Goal: Task Accomplishment & Management: Manage account settings

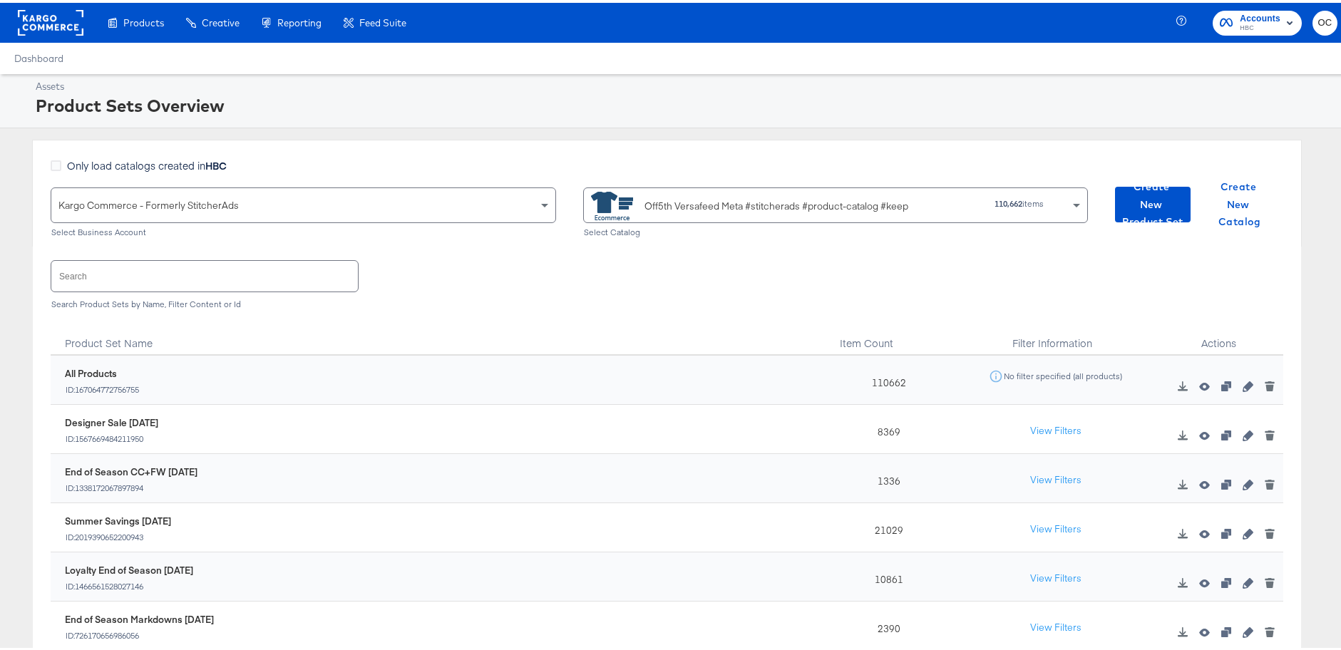
click at [52, 19] on rect at bounding box center [51, 20] width 66 height 26
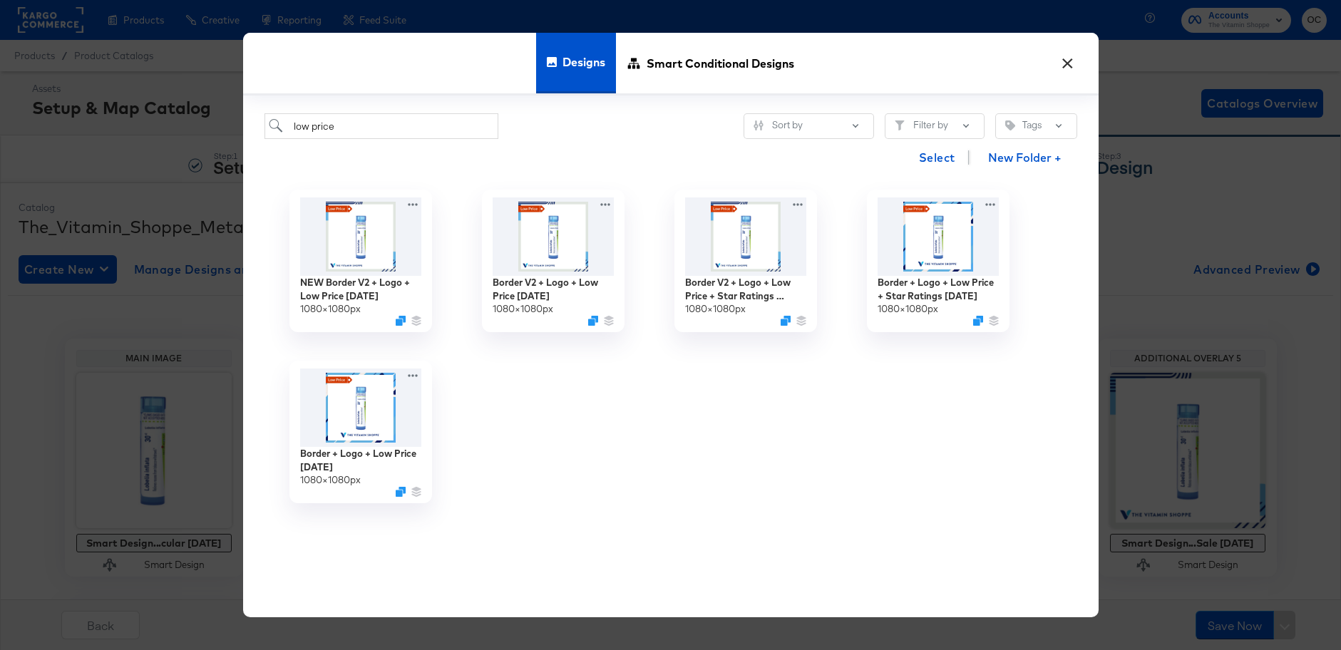
scroll to position [297, 0]
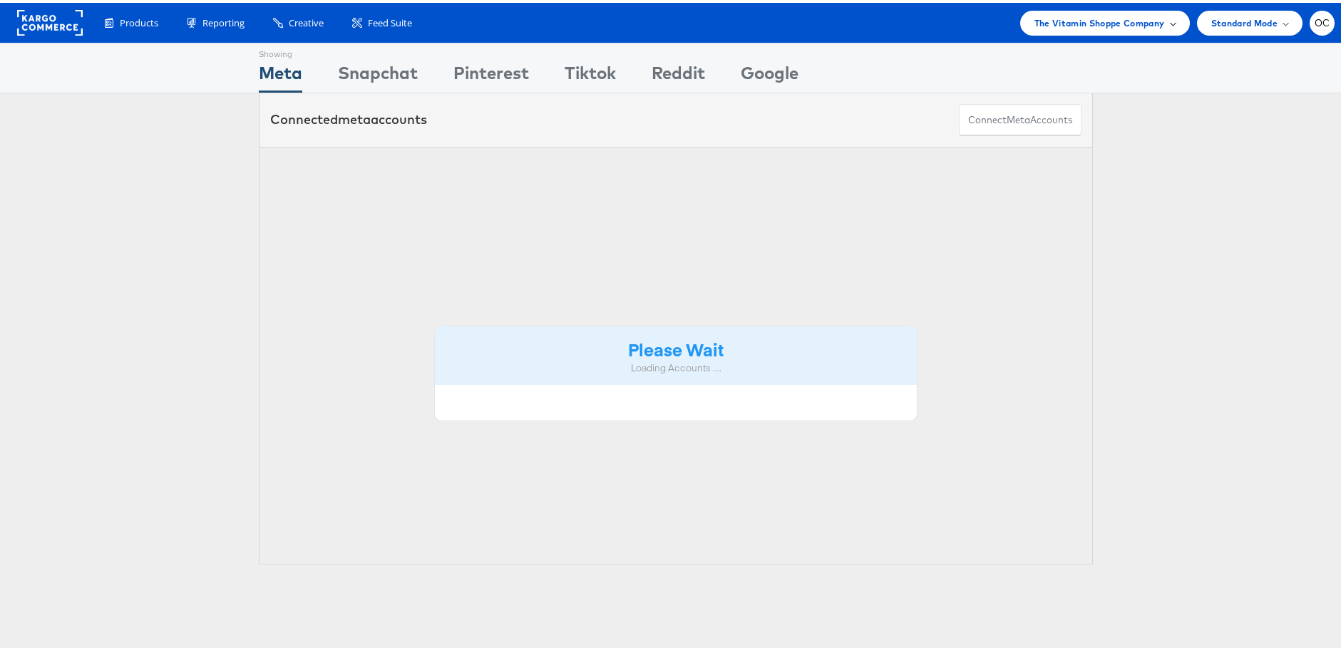
click at [1114, 25] on span "The Vitamin Shoppe Company" at bounding box center [1099, 20] width 130 height 15
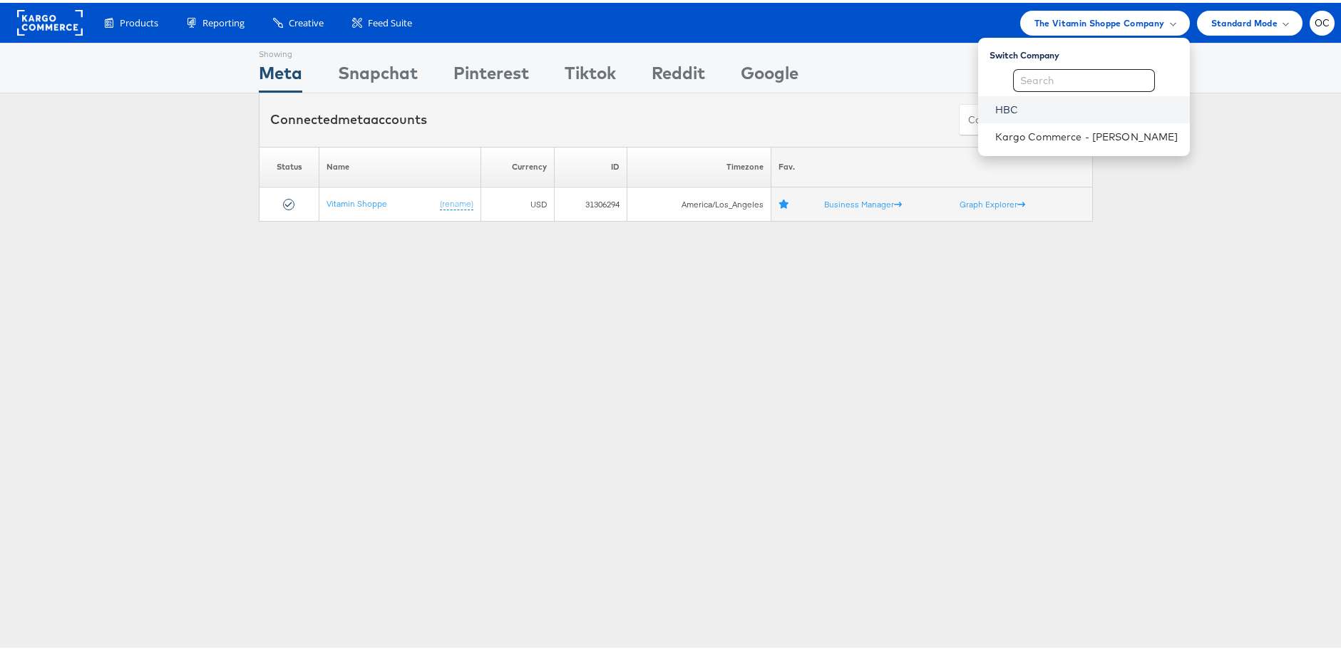
click at [1019, 102] on link "HBC" at bounding box center [1086, 107] width 183 height 14
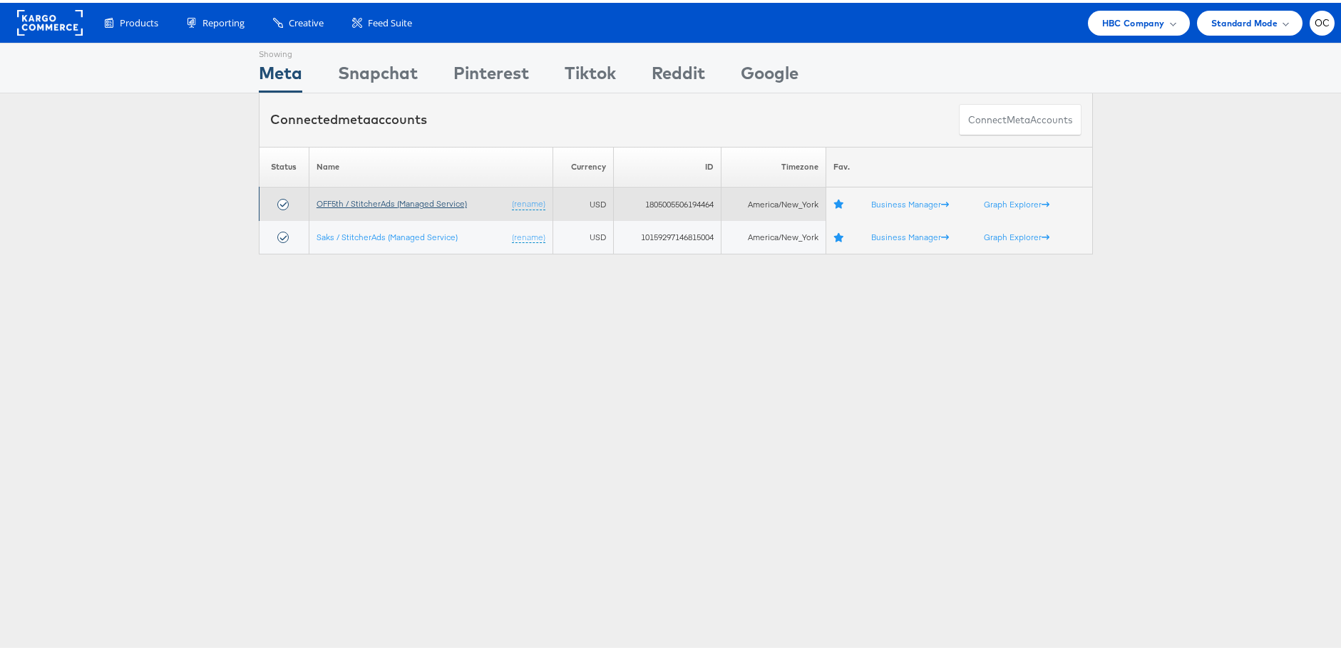
click at [376, 201] on link "OFF5th / StitcherAds (Managed Service)" at bounding box center [391, 200] width 150 height 11
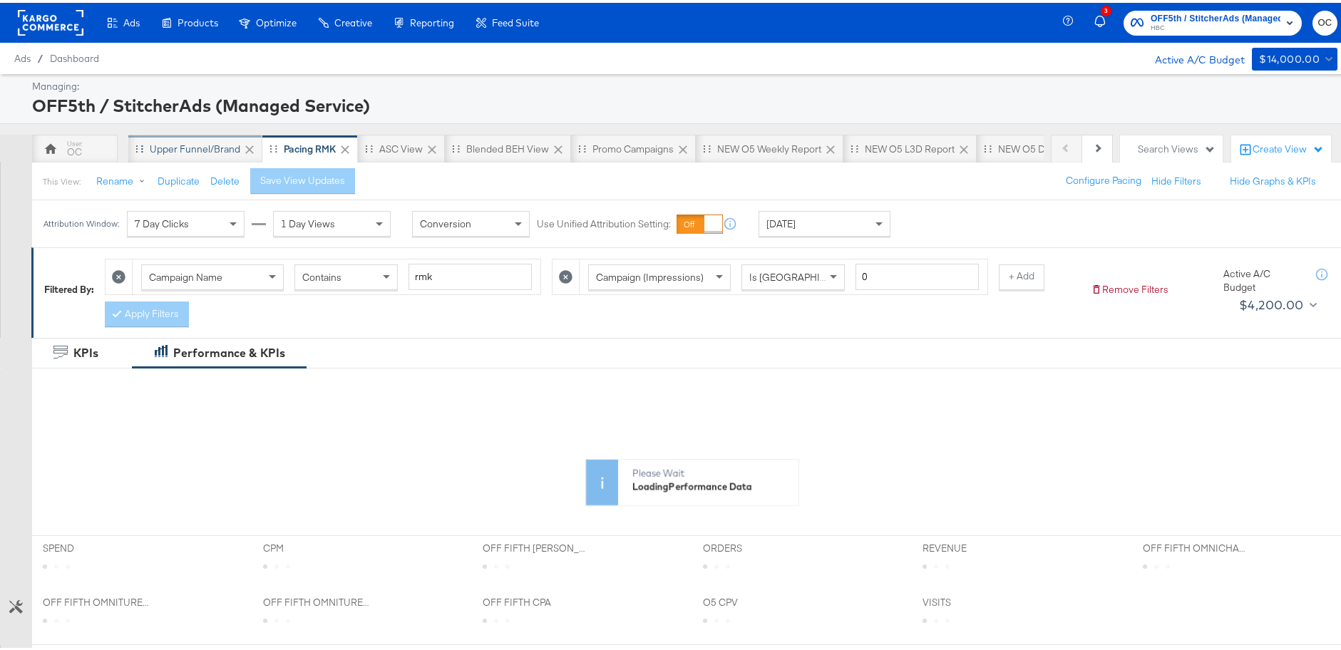
click at [186, 150] on div "Upper Funnel/Brand" at bounding box center [195, 147] width 91 height 14
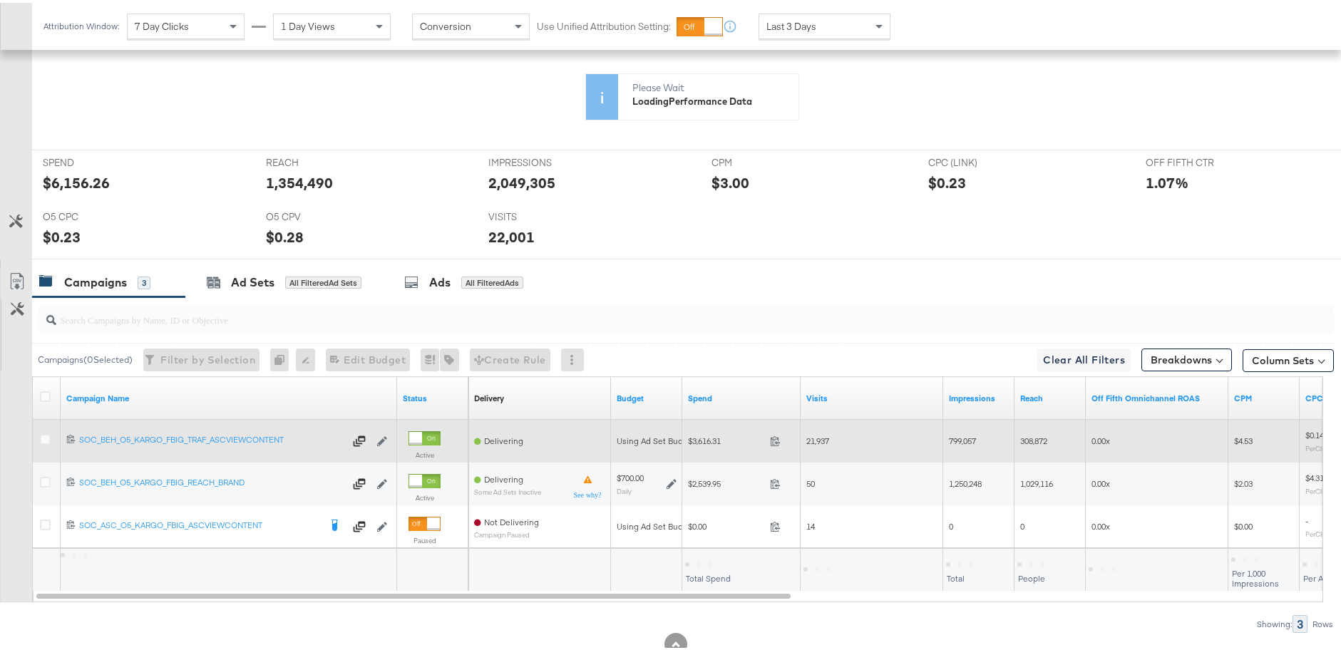
scroll to position [504, 0]
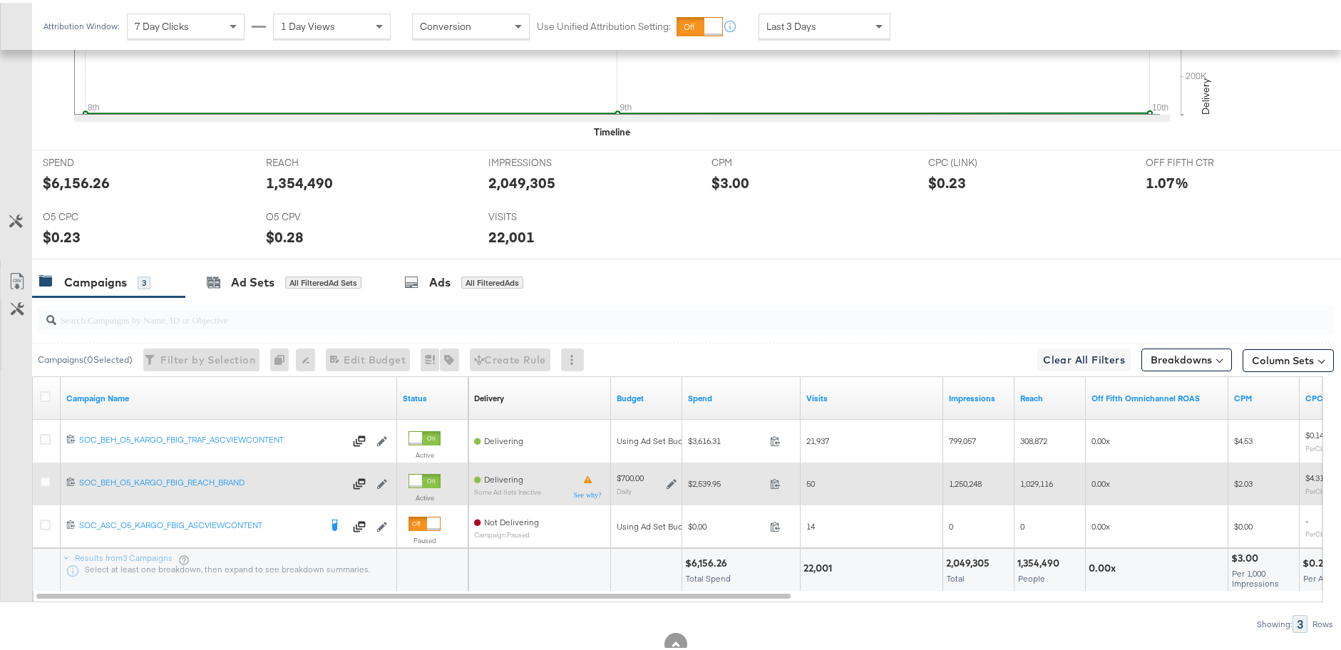
click at [669, 484] on icon at bounding box center [671, 481] width 10 height 10
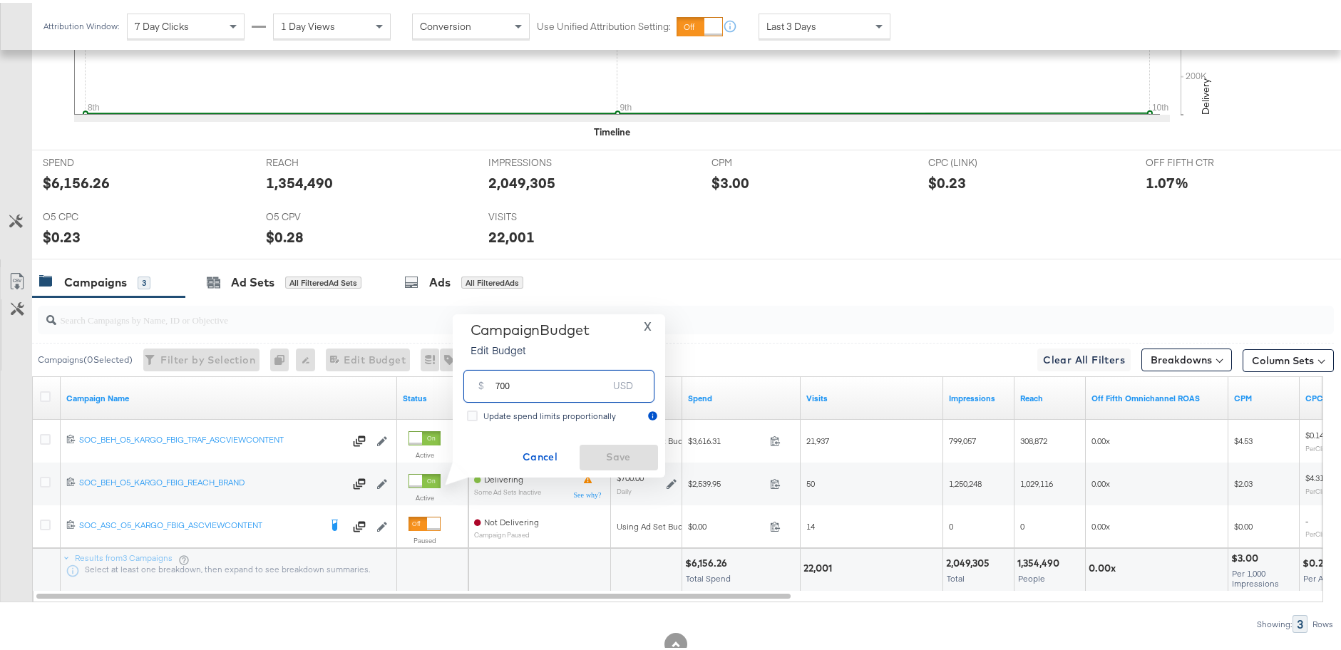
drag, startPoint x: 500, startPoint y: 381, endPoint x: 486, endPoint y: 380, distance: 13.6
click at [486, 380] on div "$ 700 USD" at bounding box center [558, 383] width 191 height 32
type input "800"
click at [628, 444] on button "Save" at bounding box center [618, 455] width 78 height 26
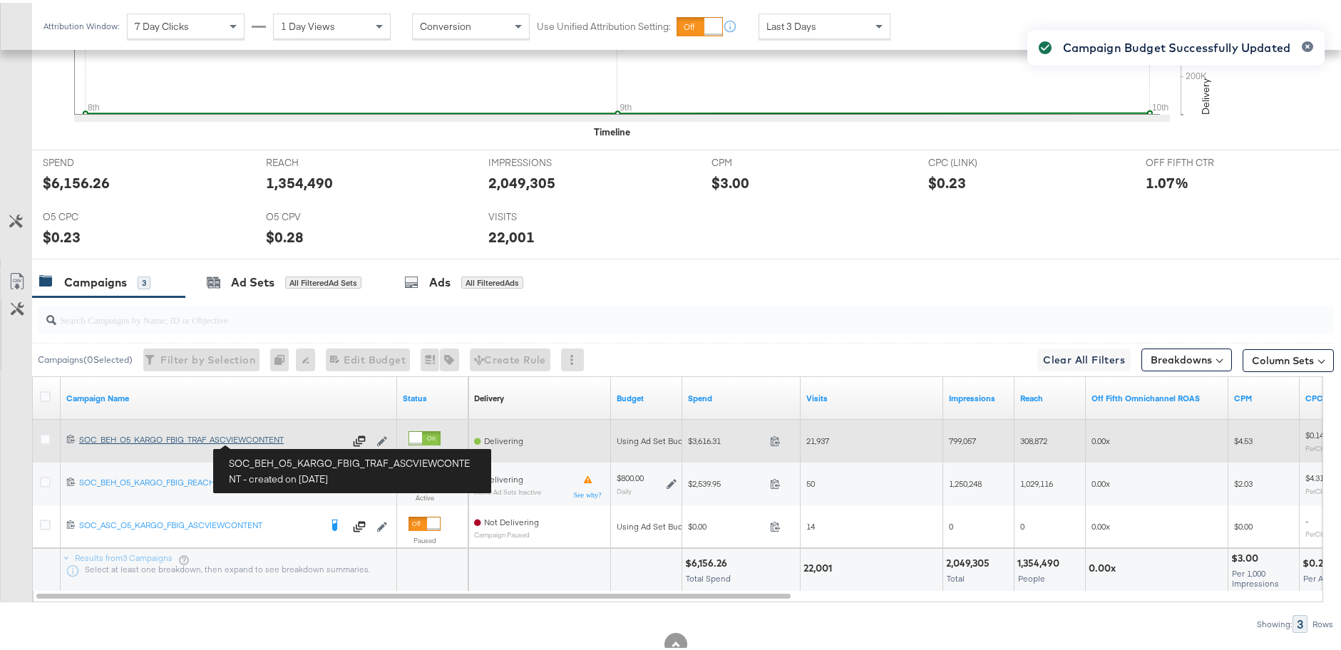
click at [267, 440] on div "SOC_BEH_O5_KARGO_FBIG_TRAF_ASCVIEWCONTENT SOC_BEH_O5_KARGO_FBIG_TRAF_ASCVIEWCON…" at bounding box center [211, 436] width 265 height 11
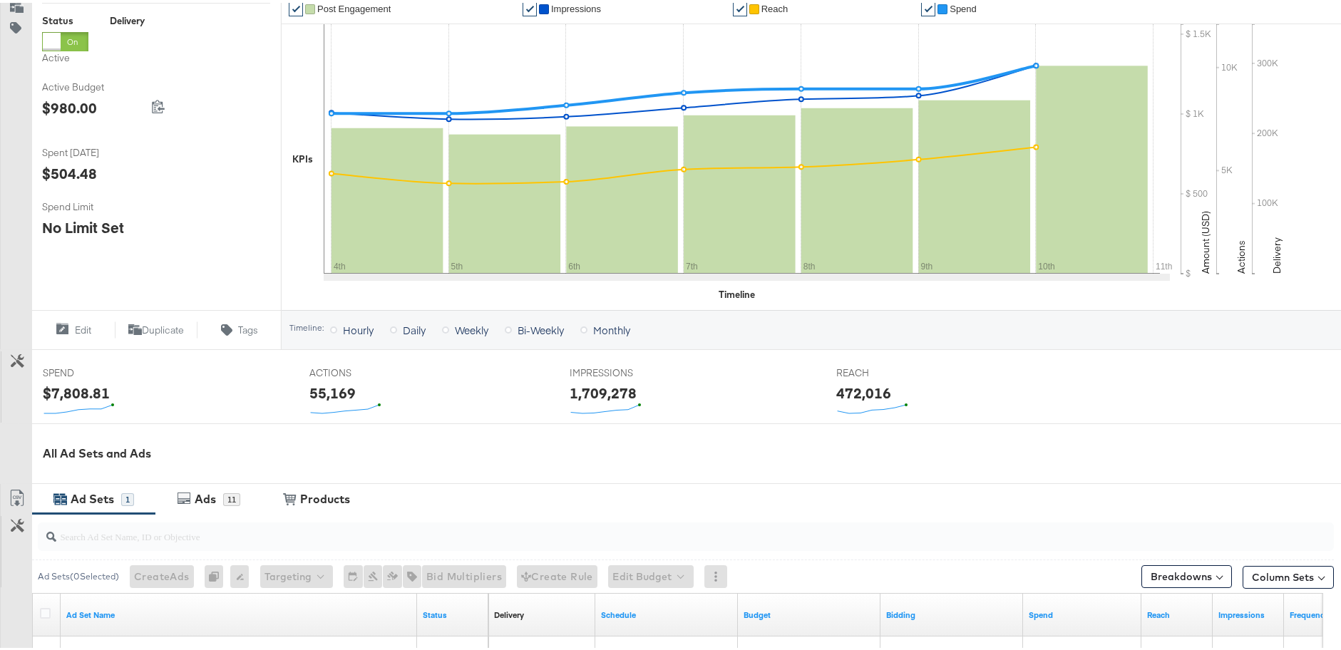
scroll to position [440, 0]
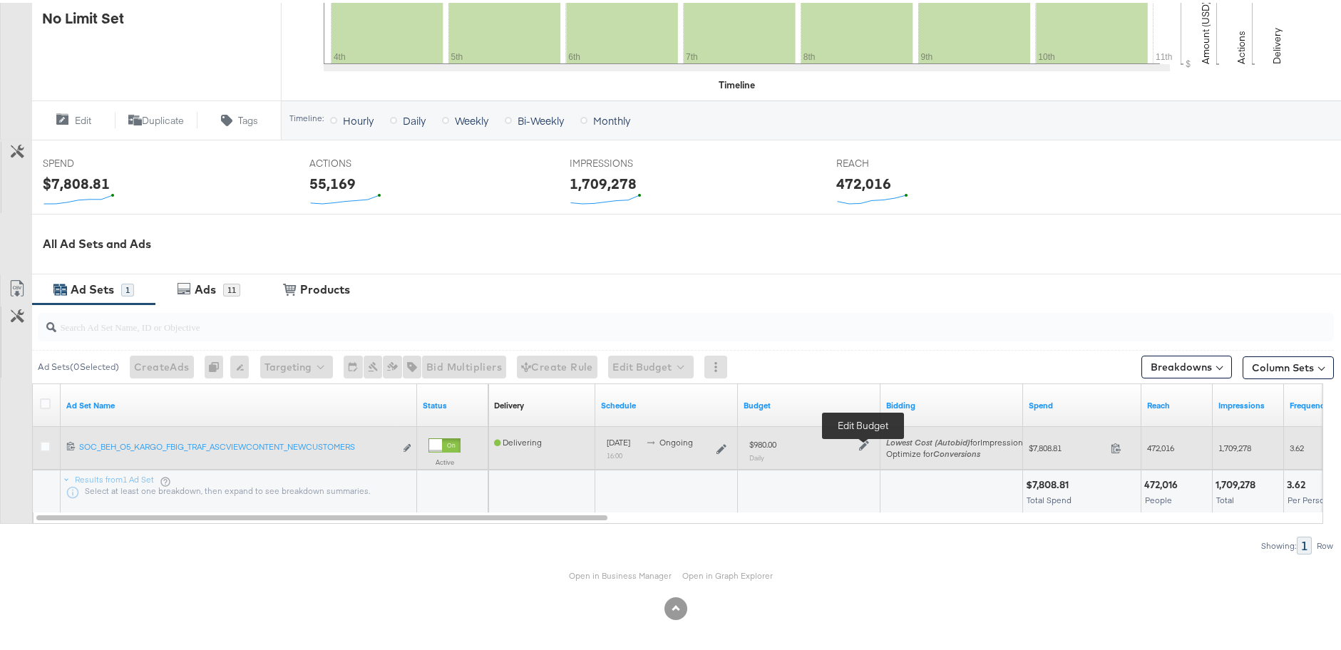
click at [862, 443] on icon at bounding box center [864, 443] width 10 height 10
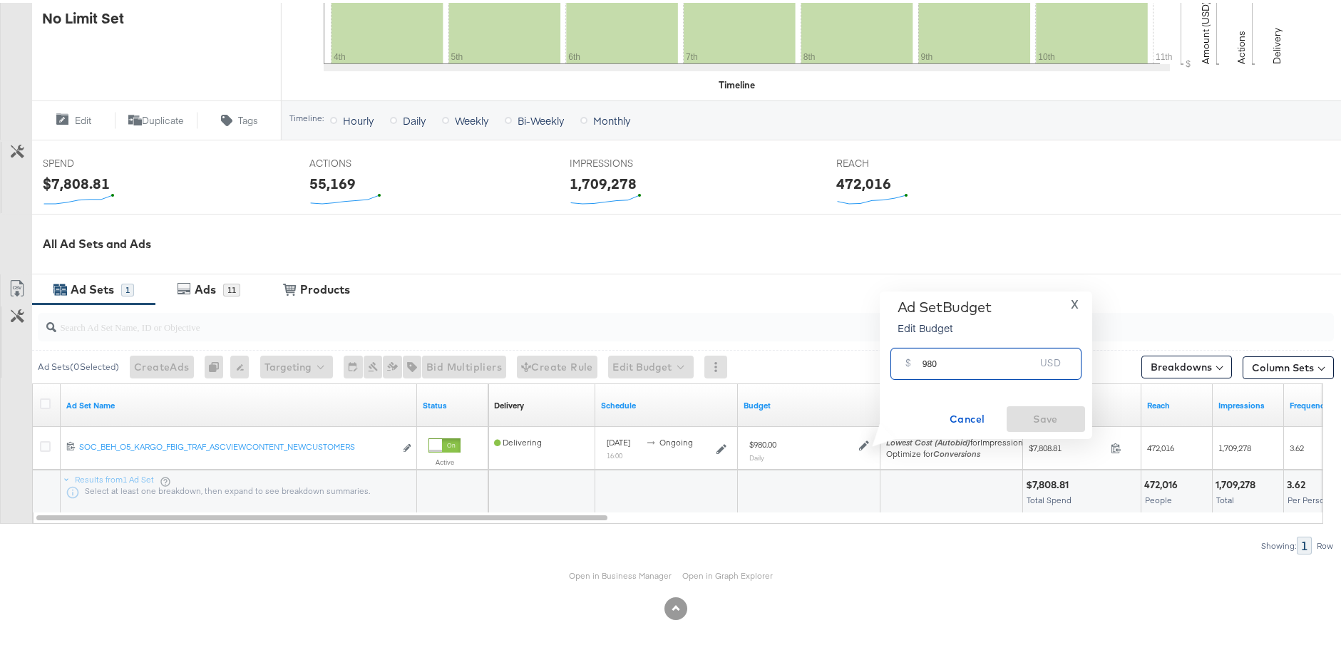
drag, startPoint x: 930, startPoint y: 362, endPoint x: 910, endPoint y: 362, distance: 20.0
click at [910, 362] on div "$ 980 USD" at bounding box center [985, 361] width 191 height 32
type input "1120"
click at [1073, 421] on span "Save" at bounding box center [1045, 417] width 67 height 18
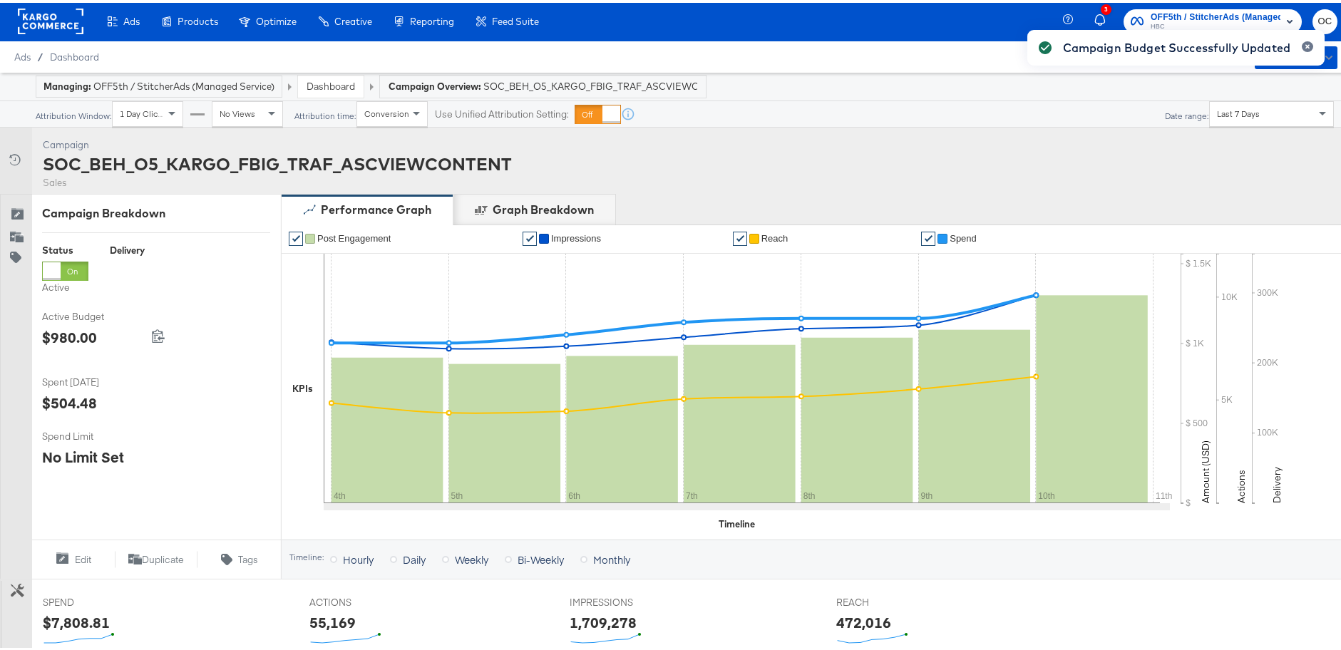
scroll to position [0, 0]
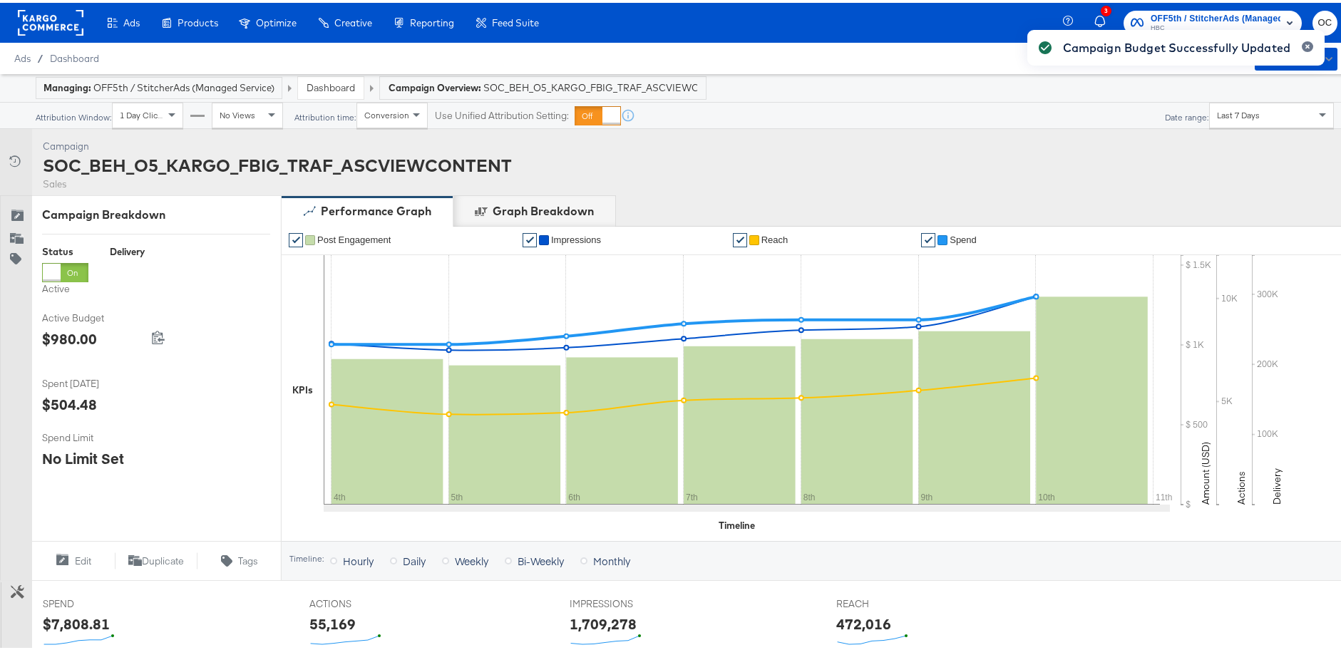
click at [339, 87] on link "Dashboard" at bounding box center [330, 84] width 48 height 13
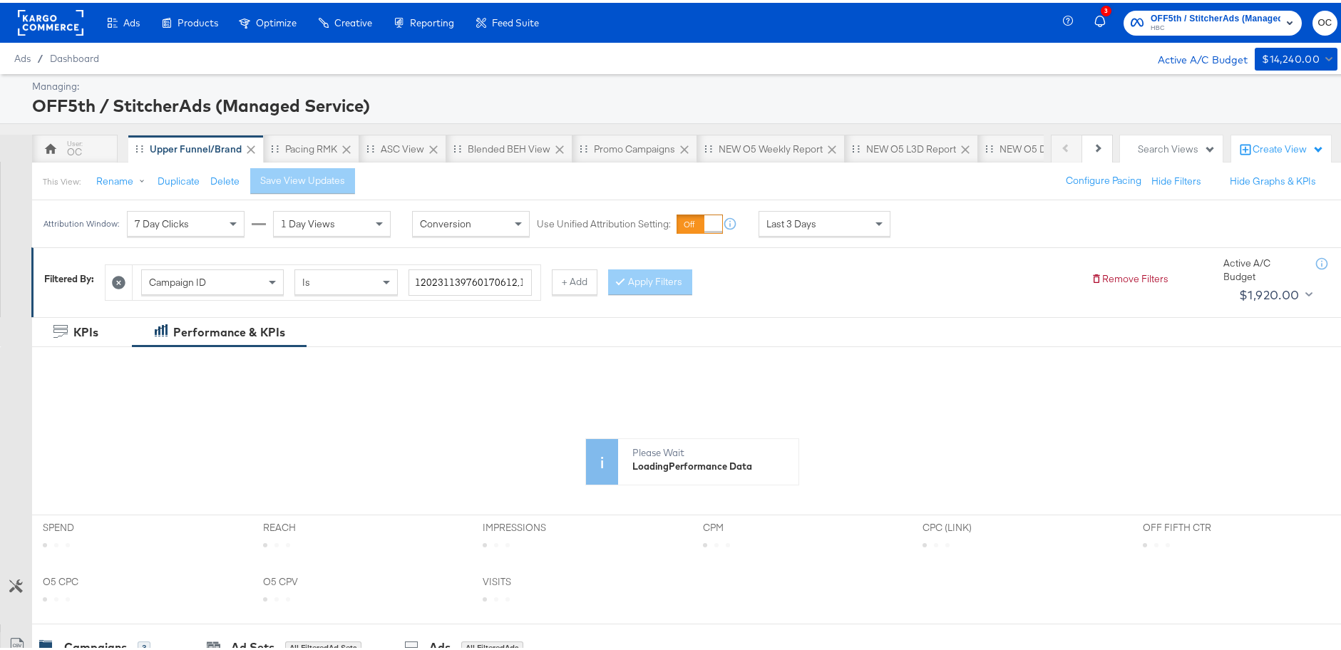
click at [326, 155] on div "Pacing RMK" at bounding box center [312, 146] width 96 height 29
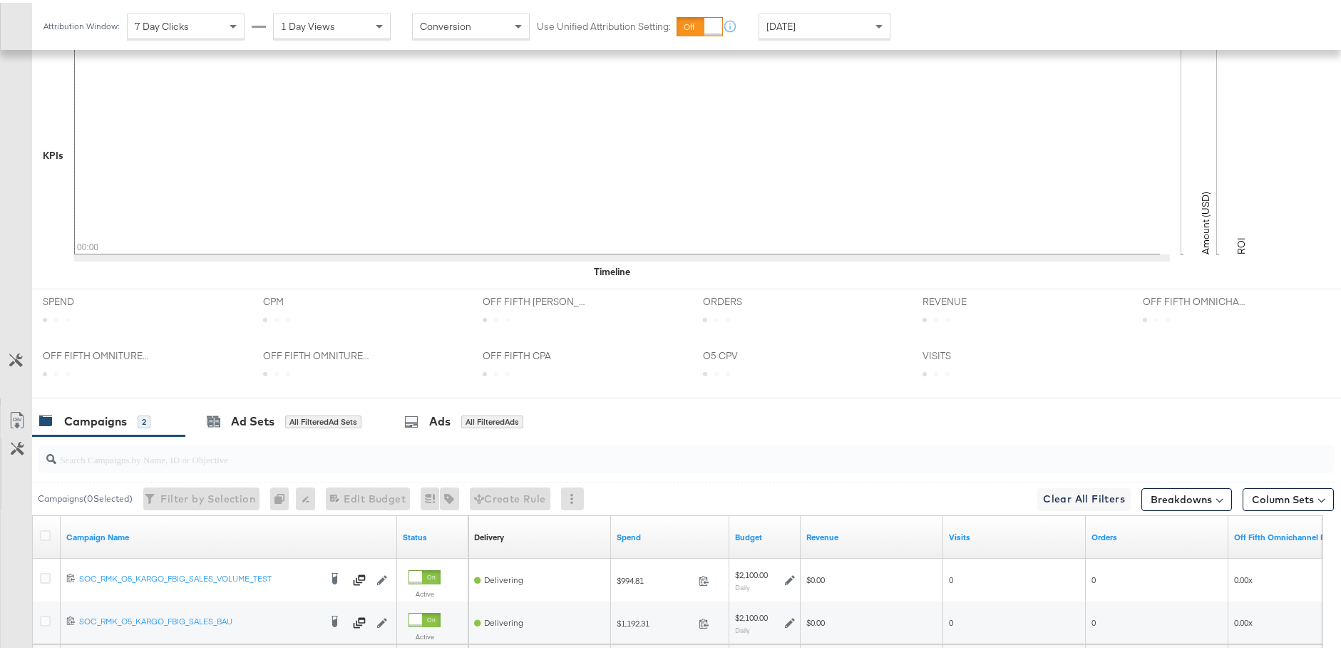
scroll to position [525, 0]
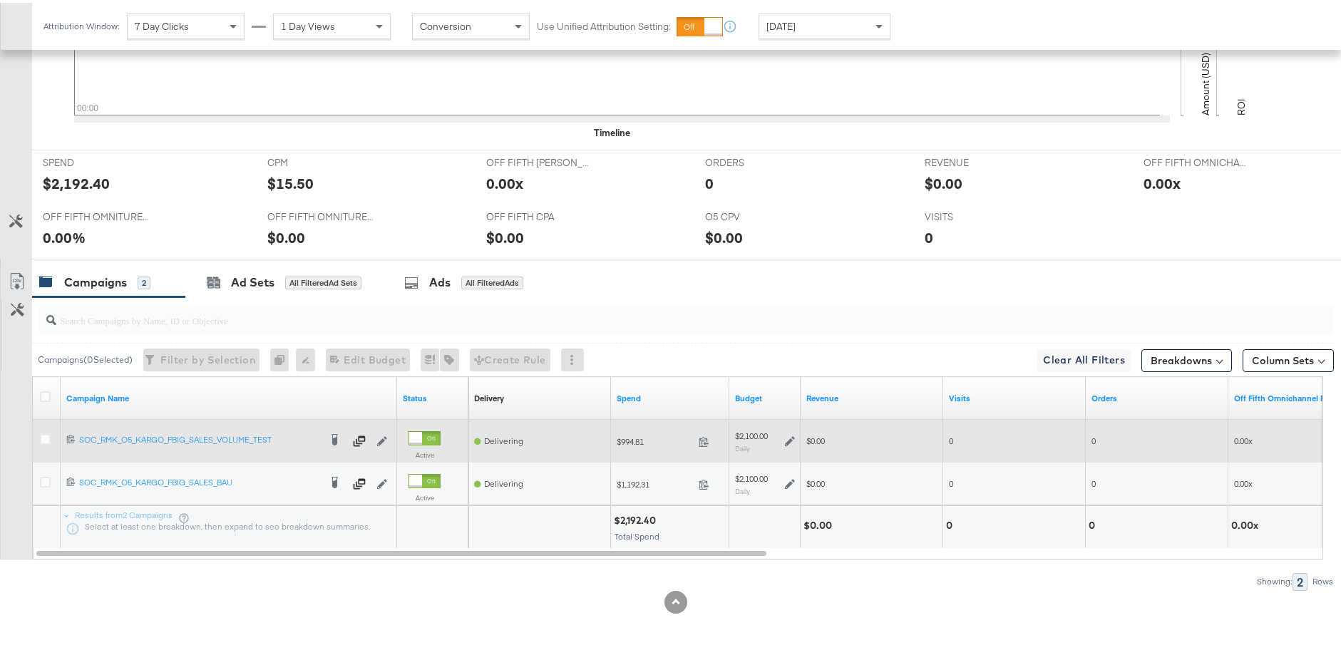
click at [788, 437] on icon at bounding box center [790, 438] width 10 height 10
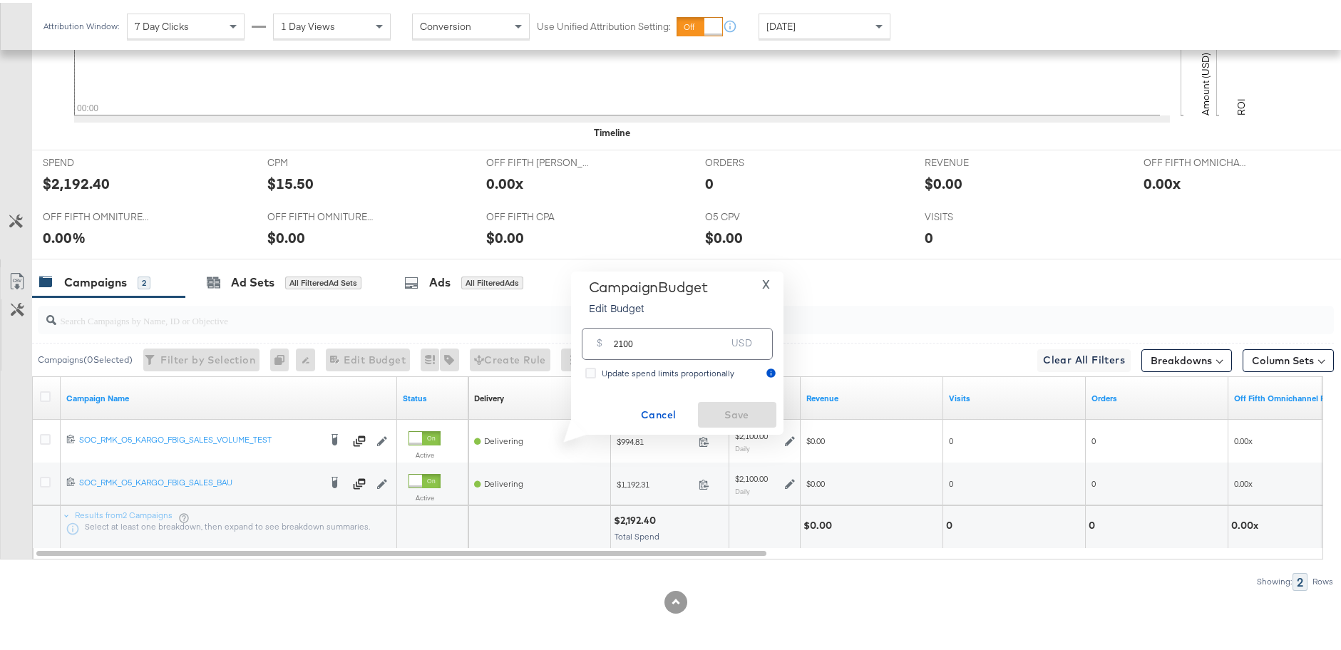
click at [621, 340] on input "2100" at bounding box center [670, 335] width 113 height 31
type input "2400"
click at [719, 405] on span "Save" at bounding box center [736, 412] width 67 height 18
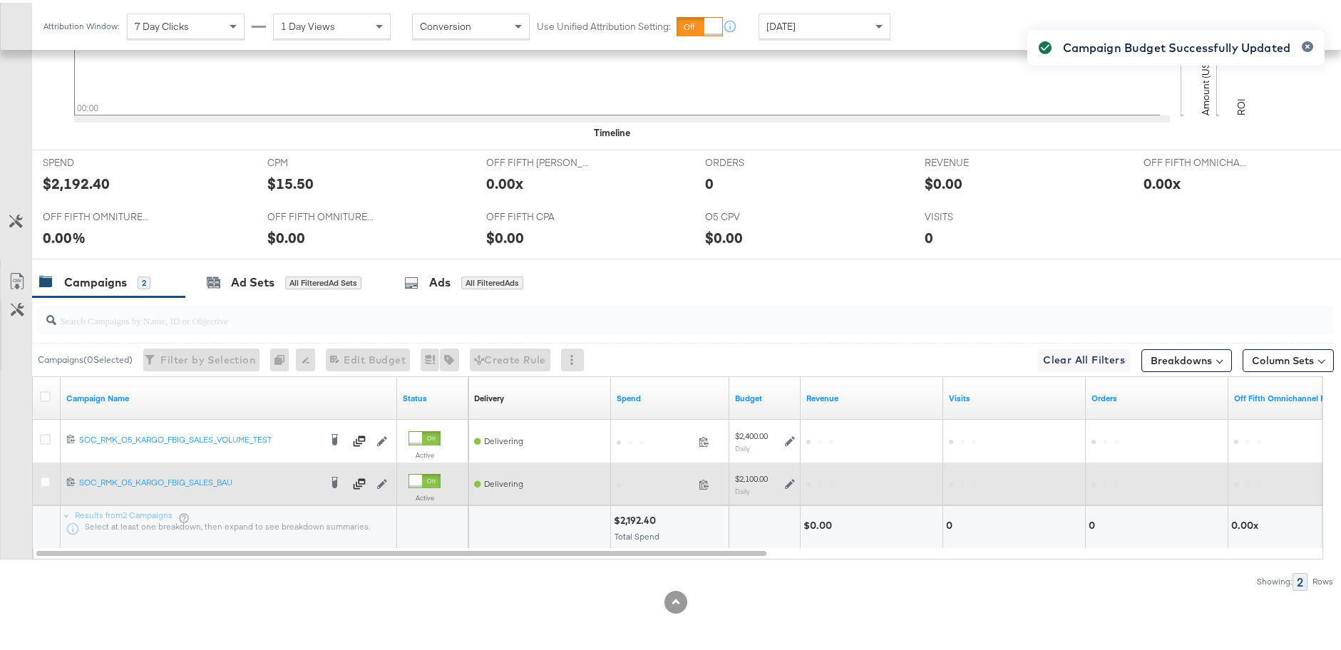
click at [788, 481] on icon at bounding box center [790, 481] width 10 height 10
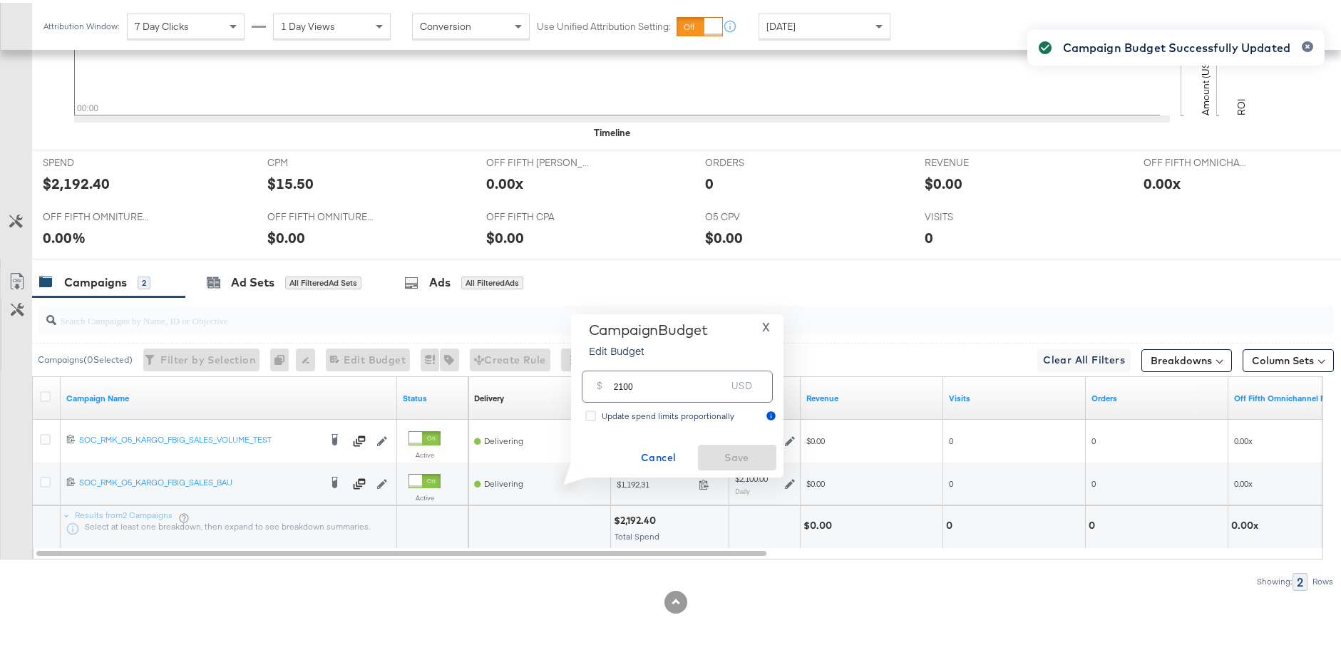
click at [621, 383] on input "2100" at bounding box center [670, 378] width 113 height 31
type input "2400"
click at [722, 451] on span "Save" at bounding box center [736, 455] width 67 height 18
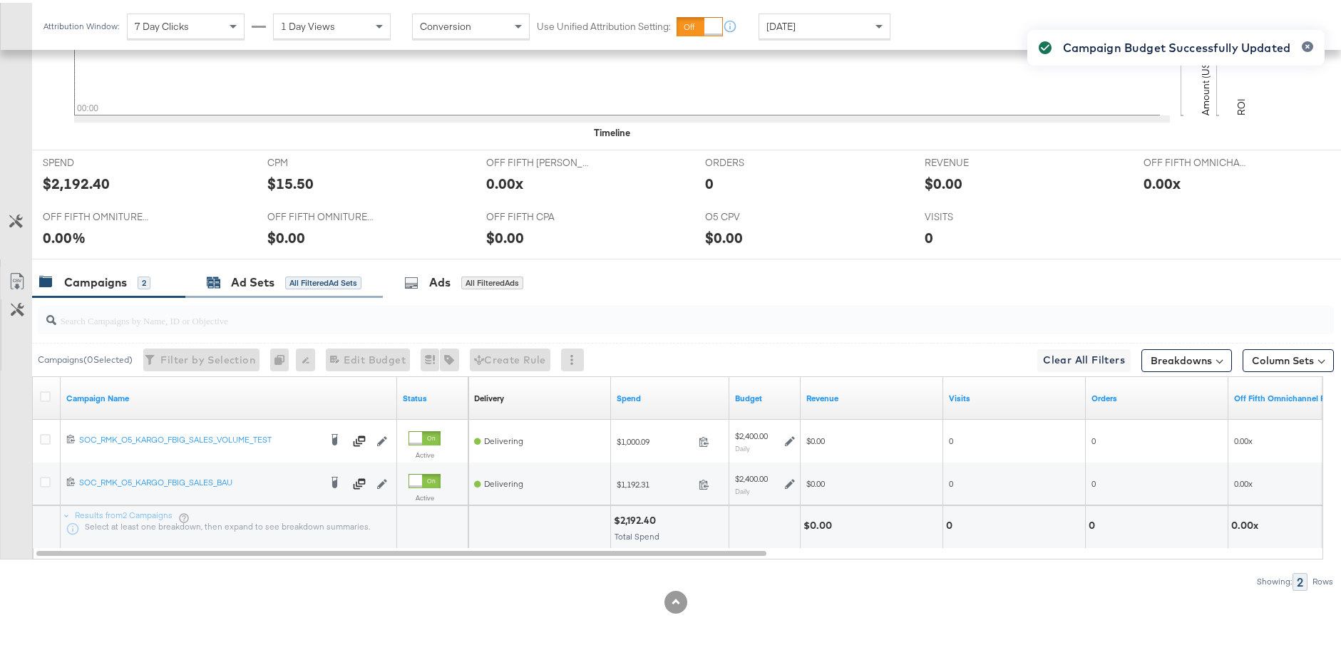
click at [321, 284] on div "All Filtered Ad Sets" at bounding box center [323, 280] width 76 height 13
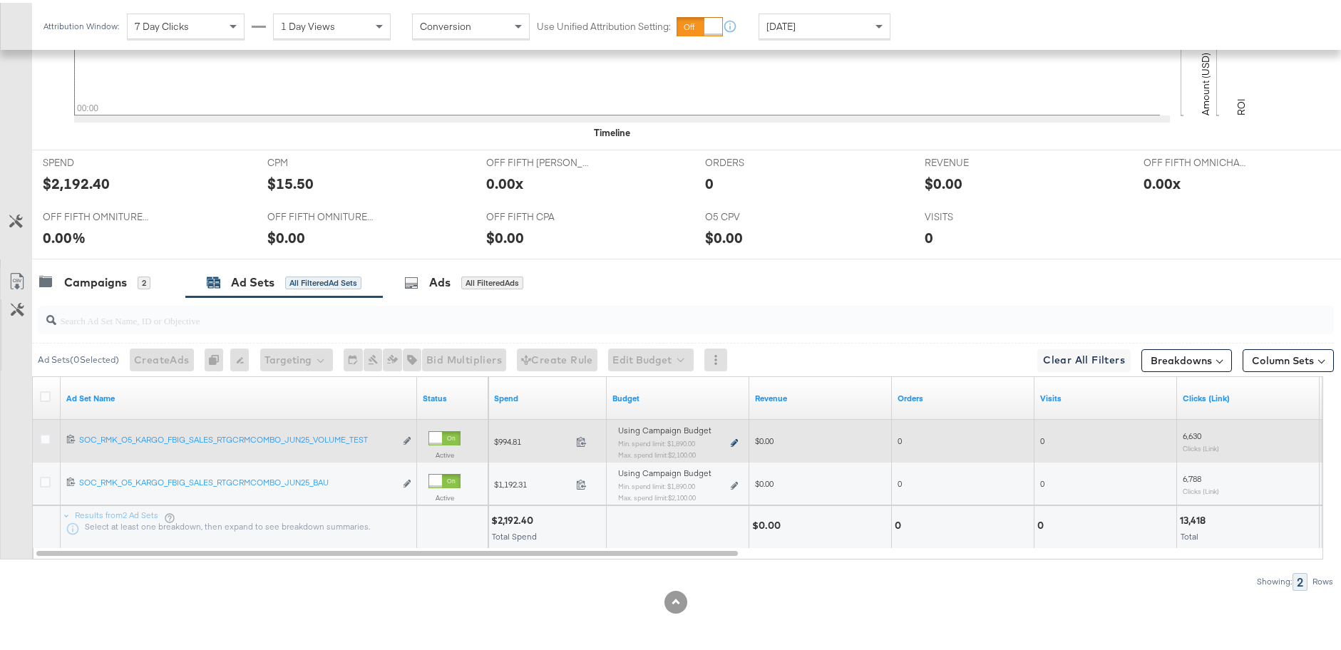
click at [734, 436] on icon at bounding box center [734, 440] width 7 height 8
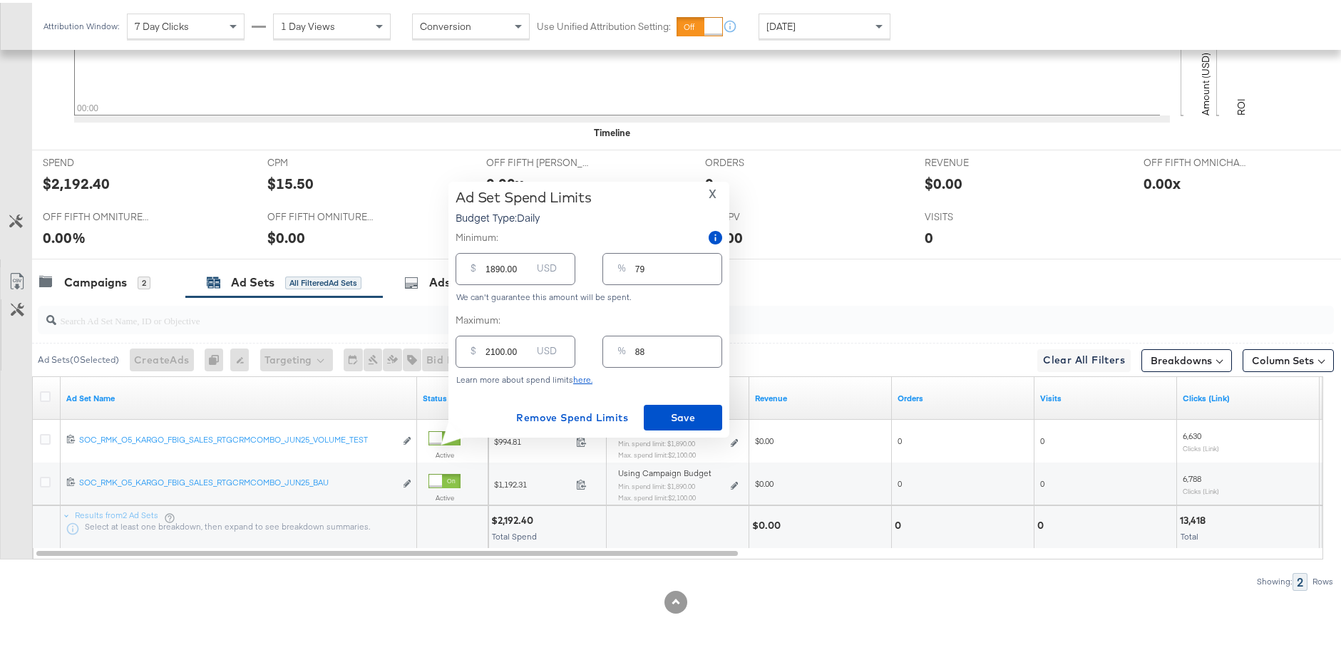
click at [494, 348] on input "2100.00" at bounding box center [508, 343] width 46 height 31
type input "200.00"
type input "8"
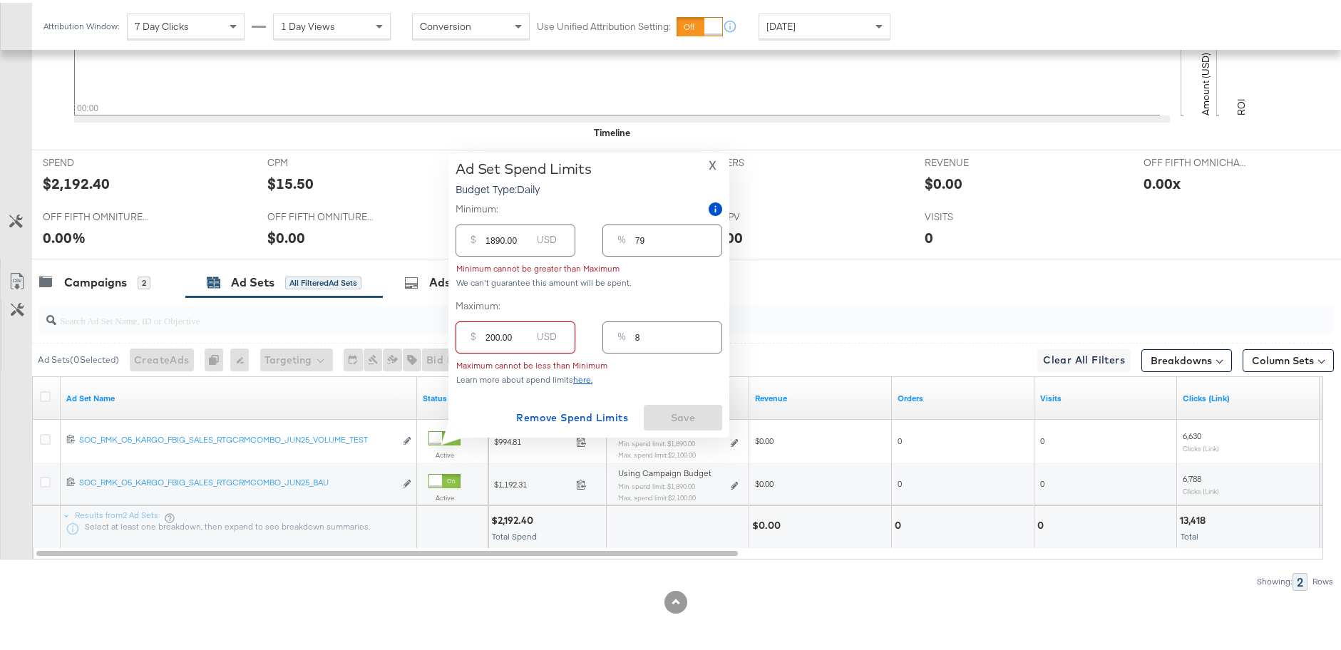
type input "2400.00"
type input "100"
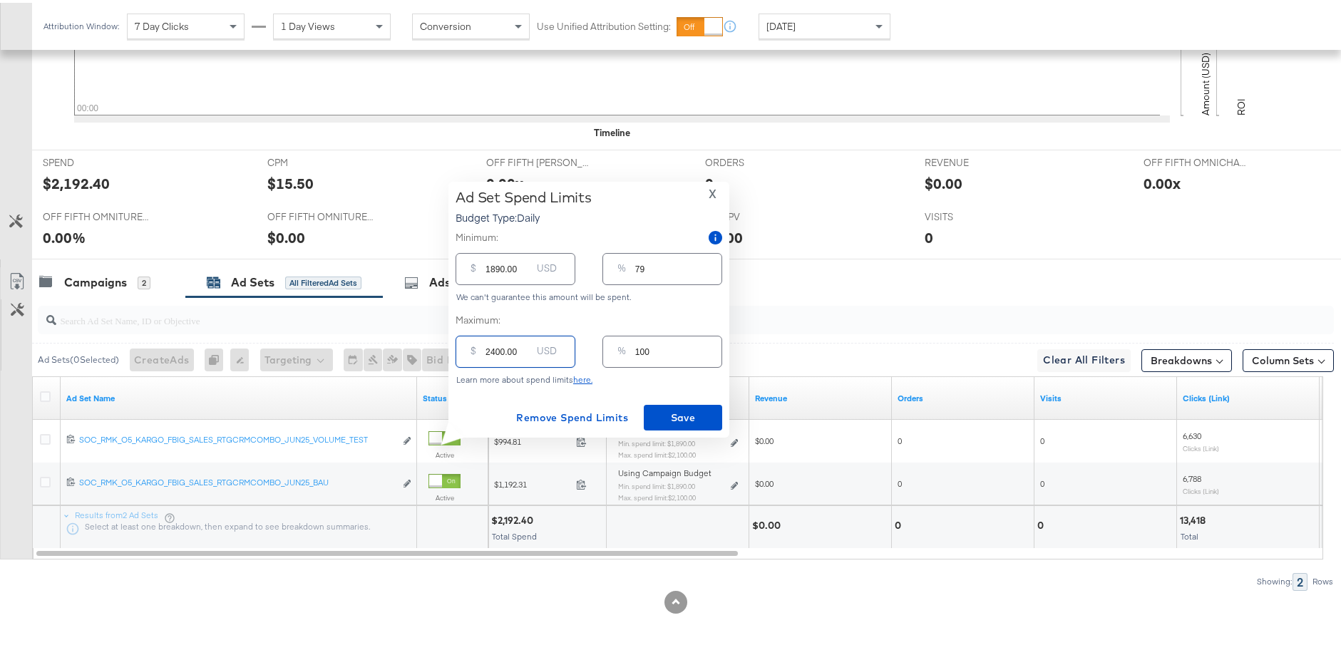
type input "2400.00"
drag, startPoint x: 502, startPoint y: 265, endPoint x: 473, endPoint y: 262, distance: 29.4
click at [473, 262] on div "$ 1890.00 USD" at bounding box center [515, 266] width 120 height 32
type input "2.00"
type input "0"
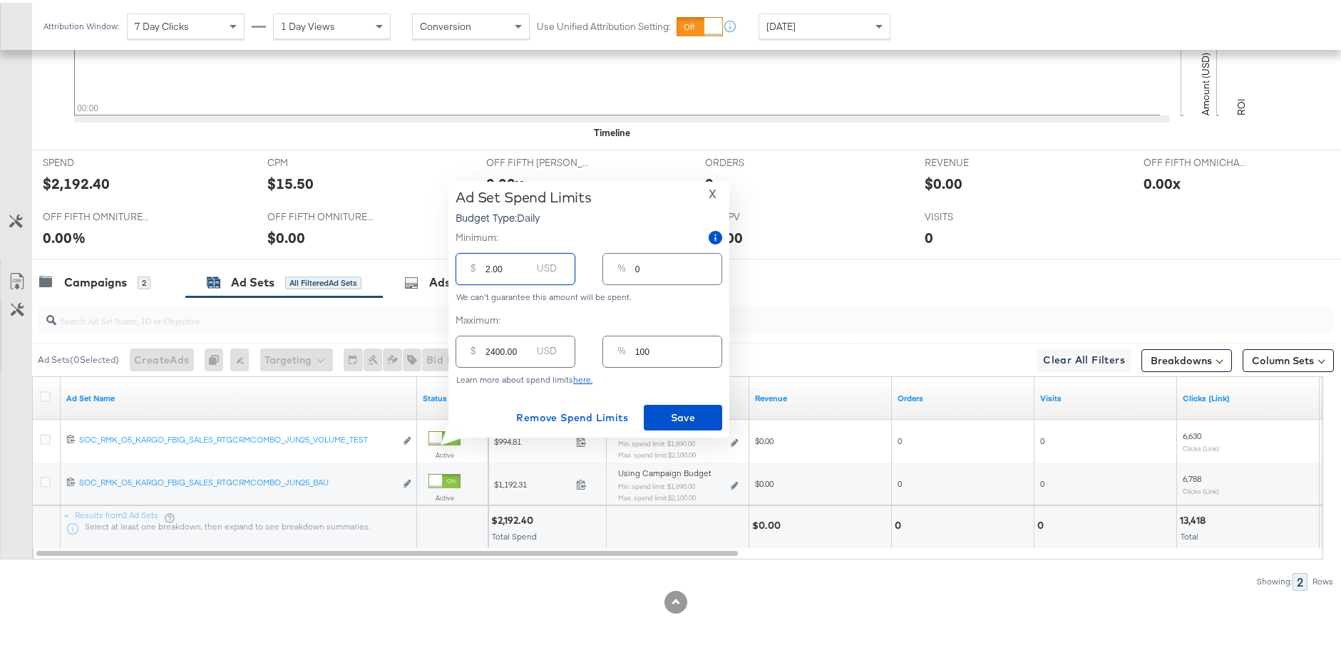
type input "21.00"
type input "1"
type input "210.00"
type input "9"
type input "2100.00"
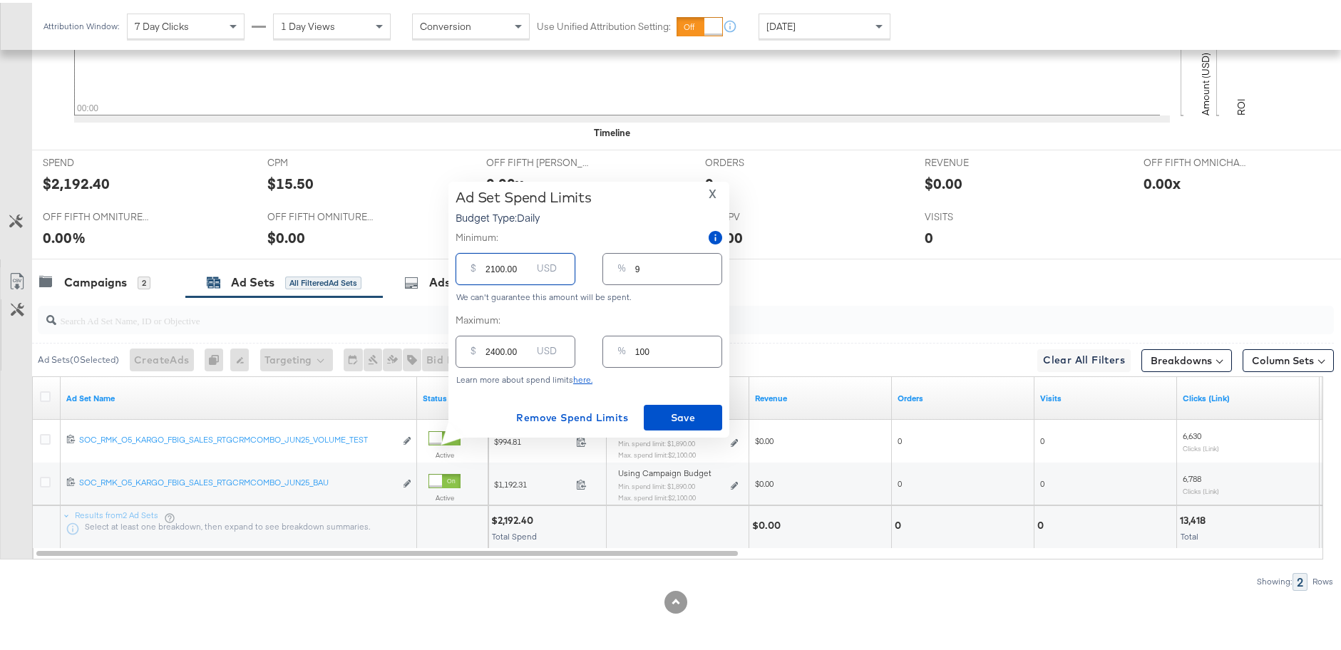
type input "88"
click at [491, 267] on input "2100.00" at bounding box center [508, 260] width 46 height 31
type input "200.00"
type input "8"
type input "2200.00"
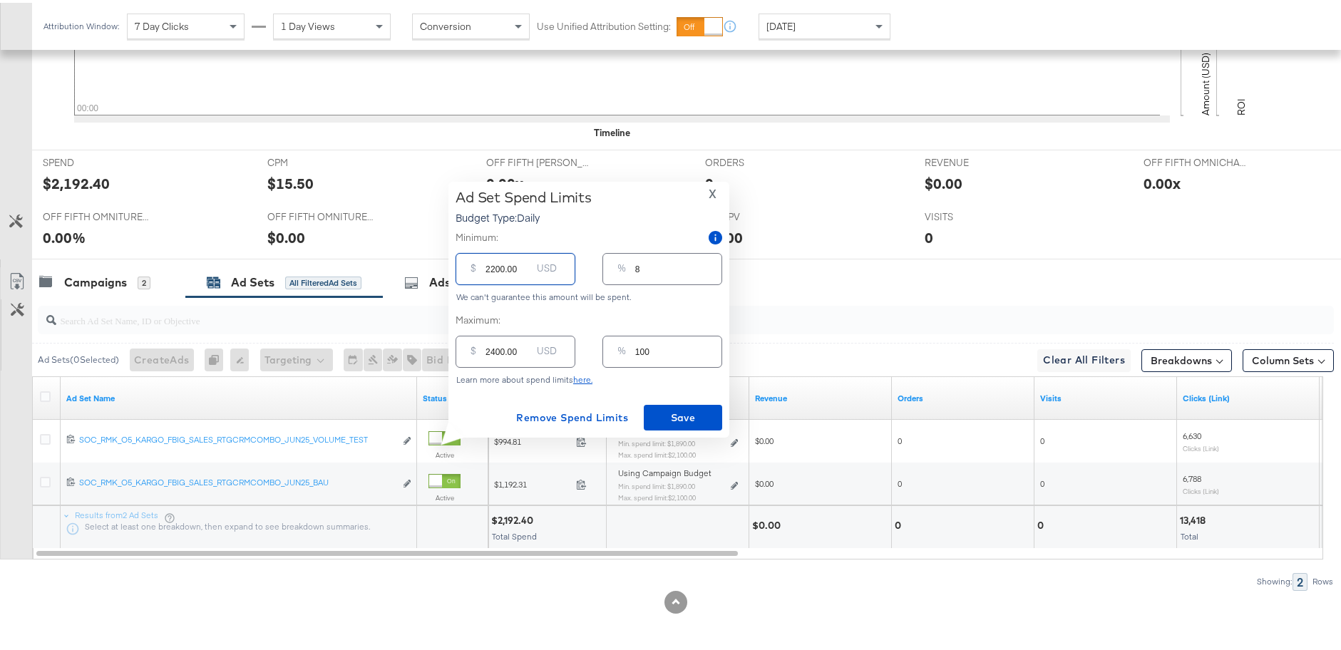
type input "92"
type input "220.00"
type input "9"
type input "22.00"
type input "1"
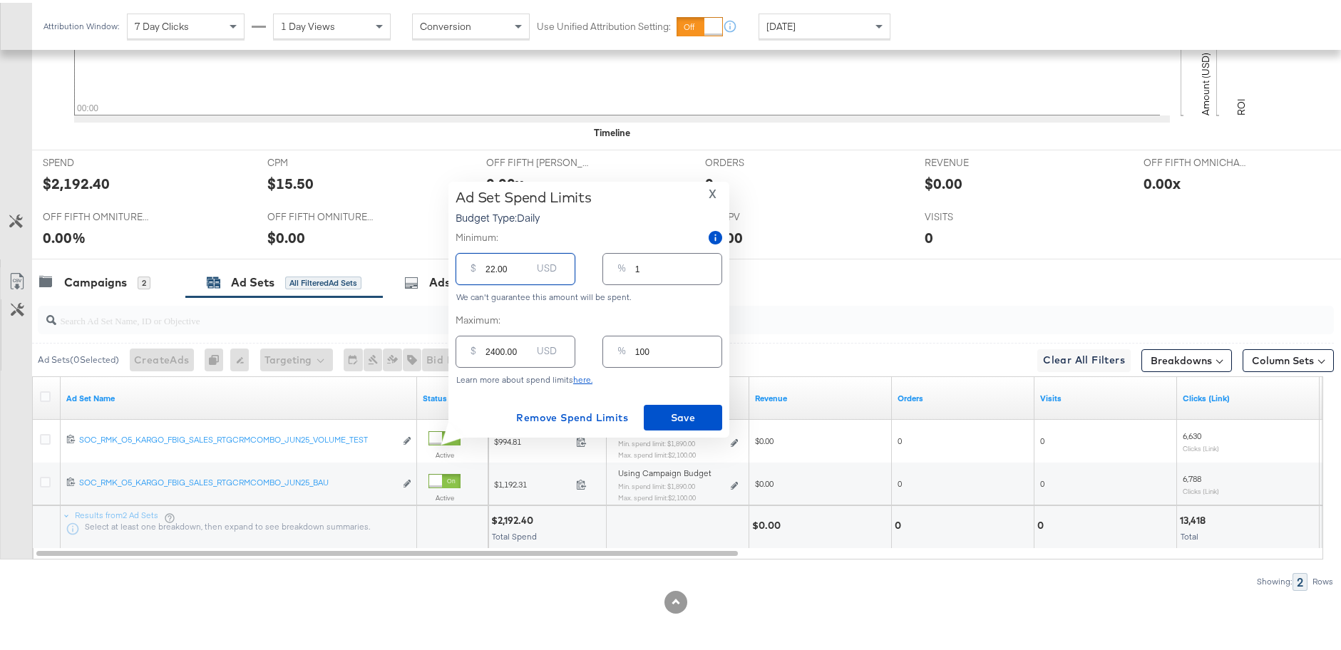
type input "2.00"
type input "0"
type input "21.00"
type input "1"
type input "219.00"
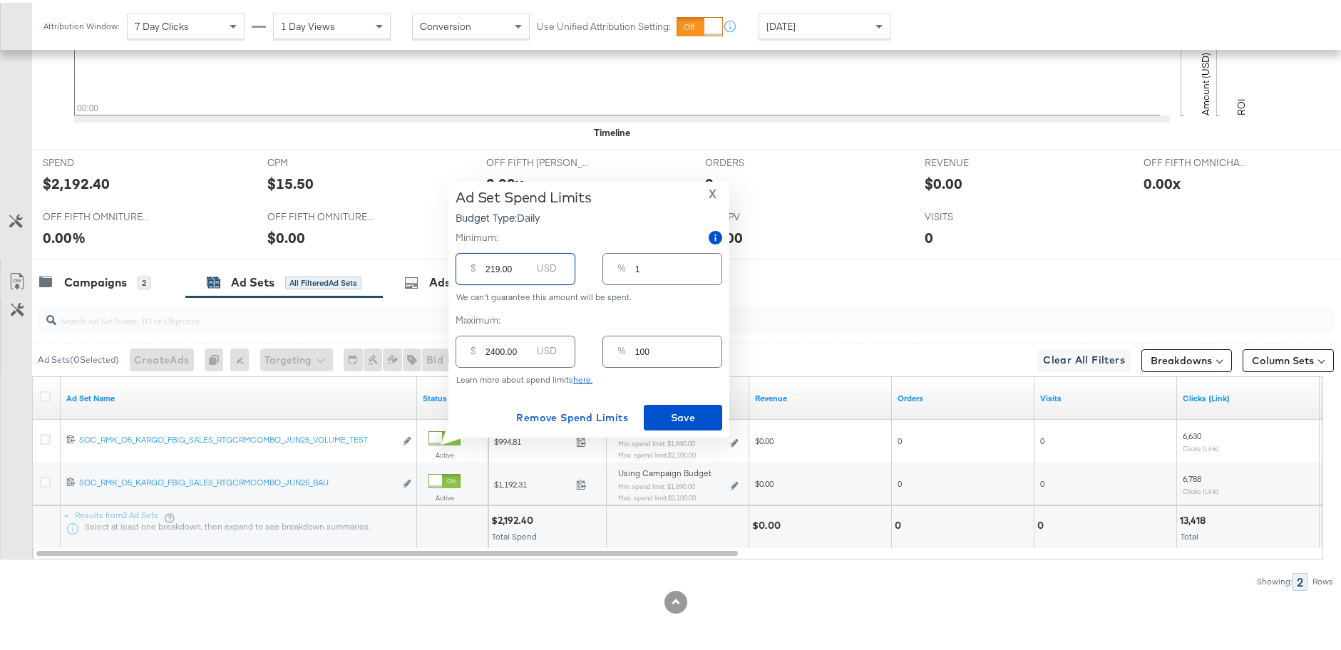
type input "9"
type input "2190.00"
type input "91"
type input "219.00"
type input "9"
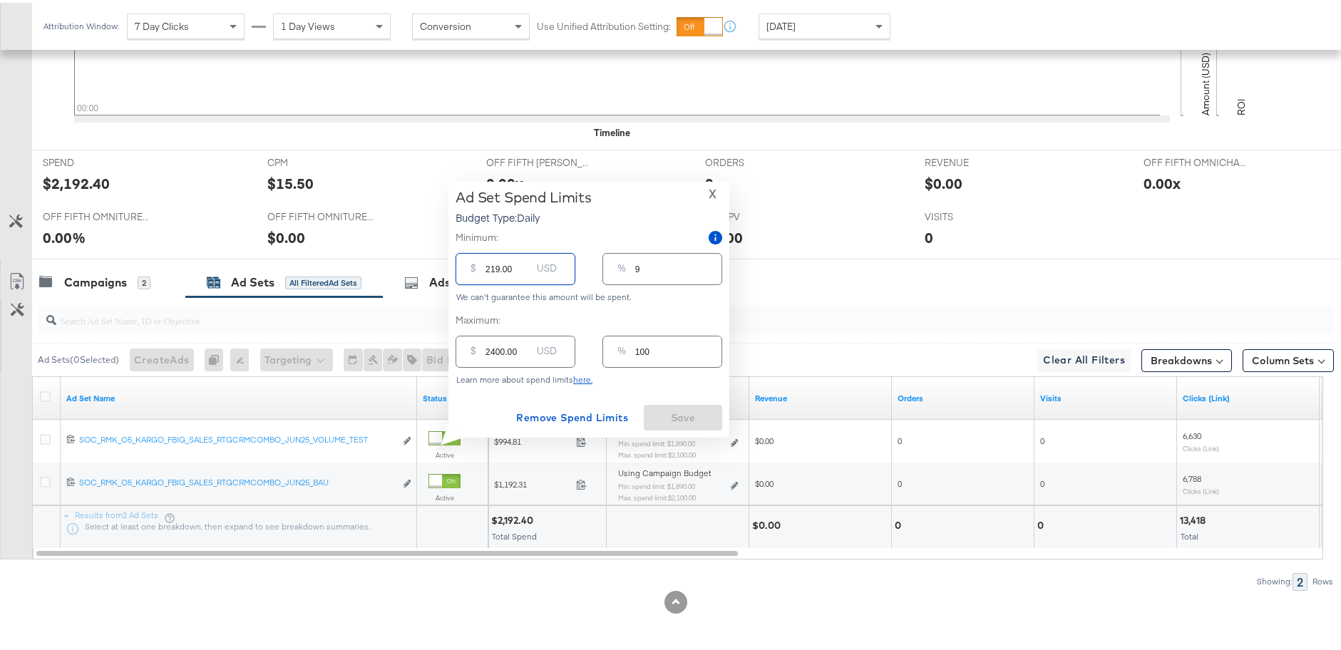
type input "21.00"
type input "1"
type input "218.00"
type input "9"
type input "2180.00"
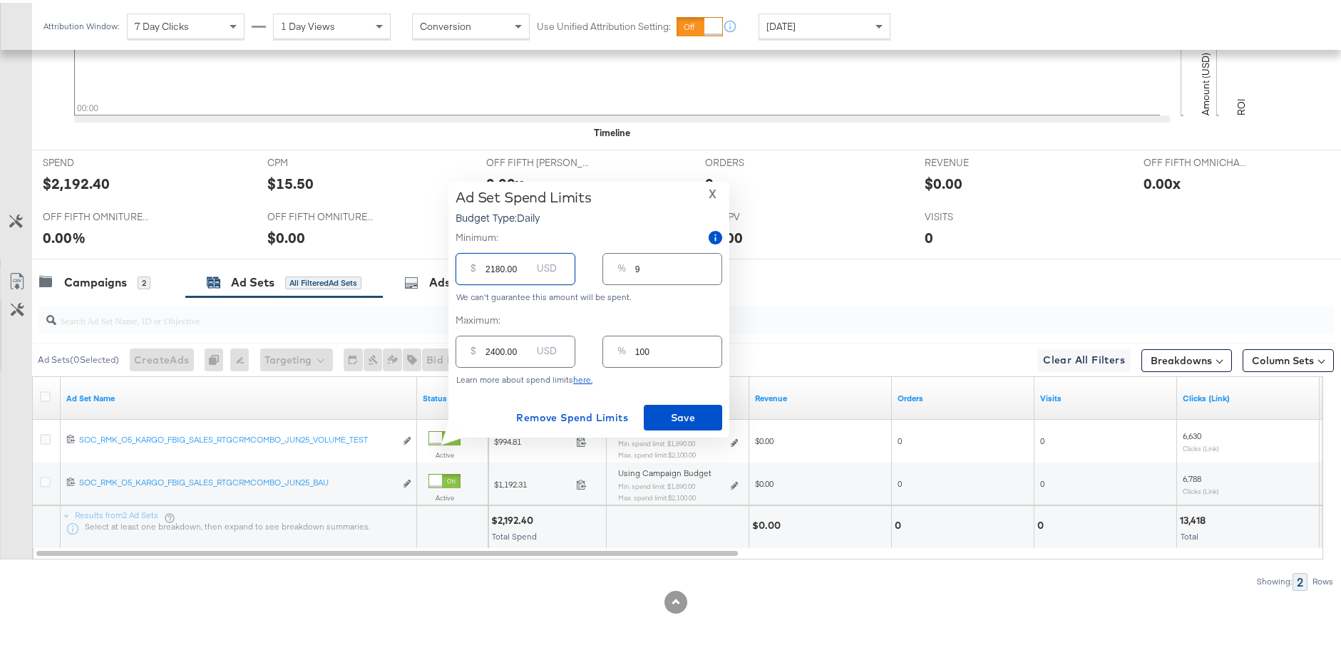
type input "91"
type input "218.00"
type input "9"
type input "21.00"
type input "1"
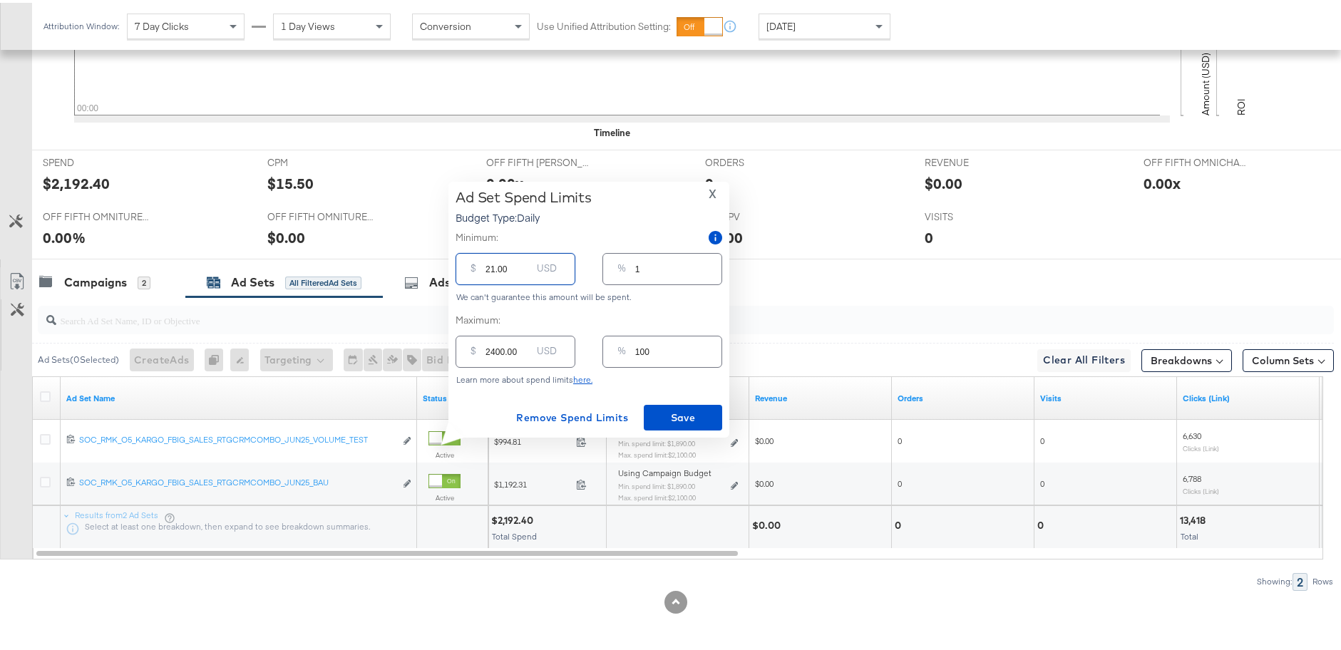
type input "217.00"
type input "9"
type input "2170.00"
type input "90"
type input "217.00"
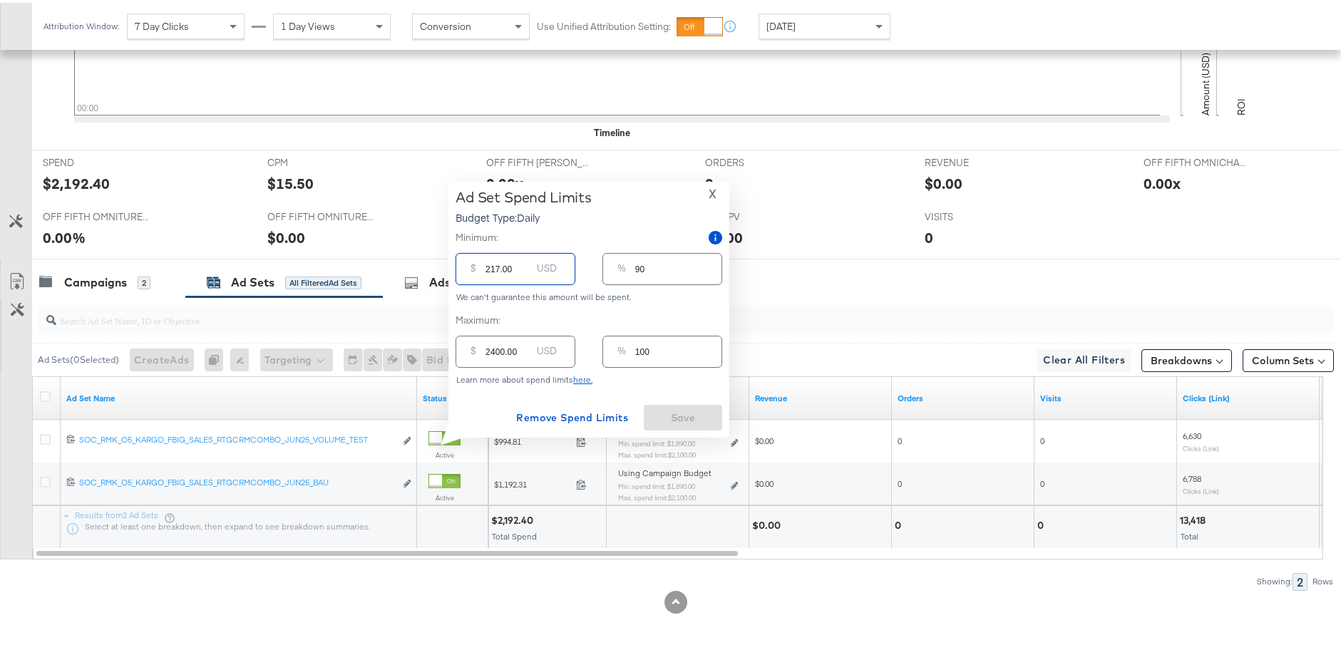
type input "9"
type input "21.00"
type input "1"
type input "216.00"
type input "9"
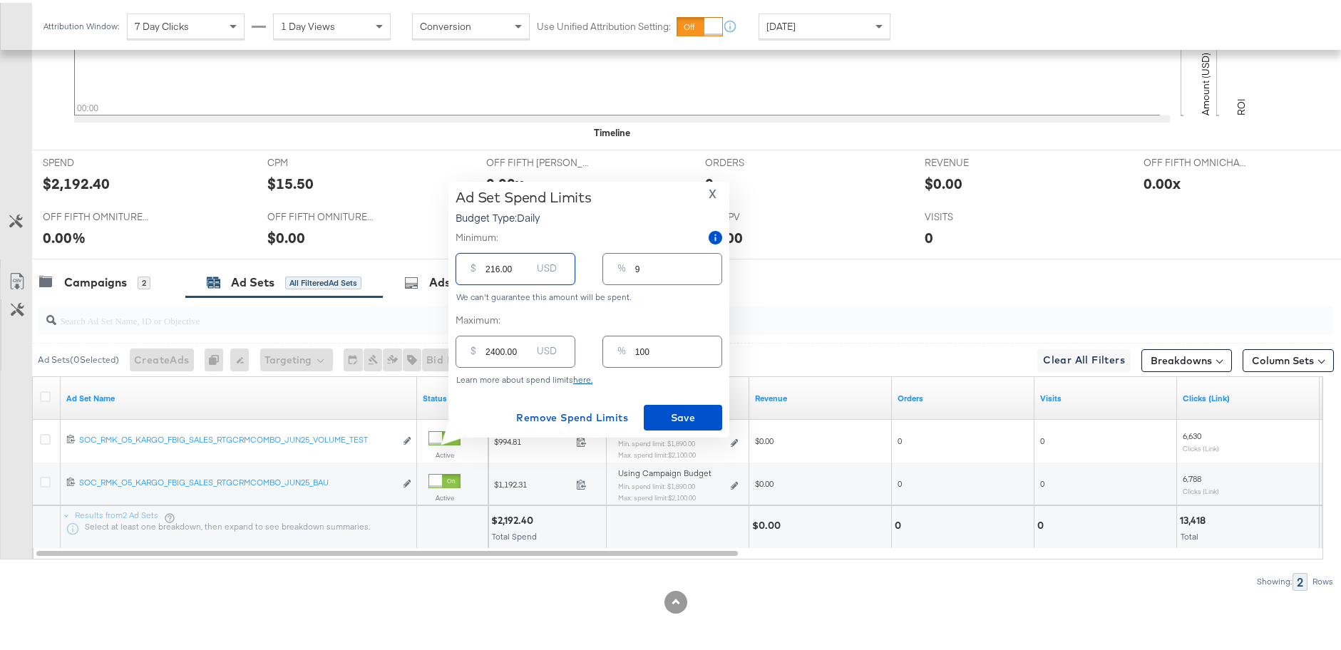
type input "2160.00"
type input "90"
type input "2160.00"
click at [676, 411] on span "Save" at bounding box center [682, 415] width 67 height 18
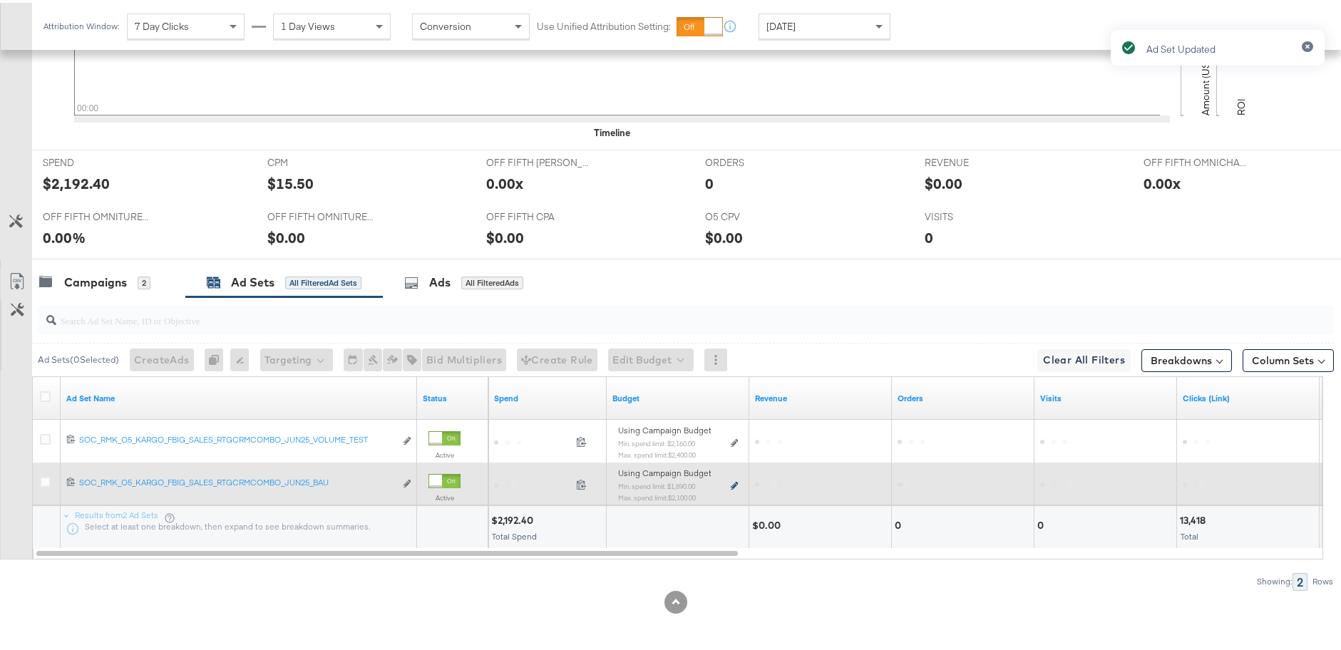
click at [735, 485] on icon at bounding box center [734, 483] width 7 height 8
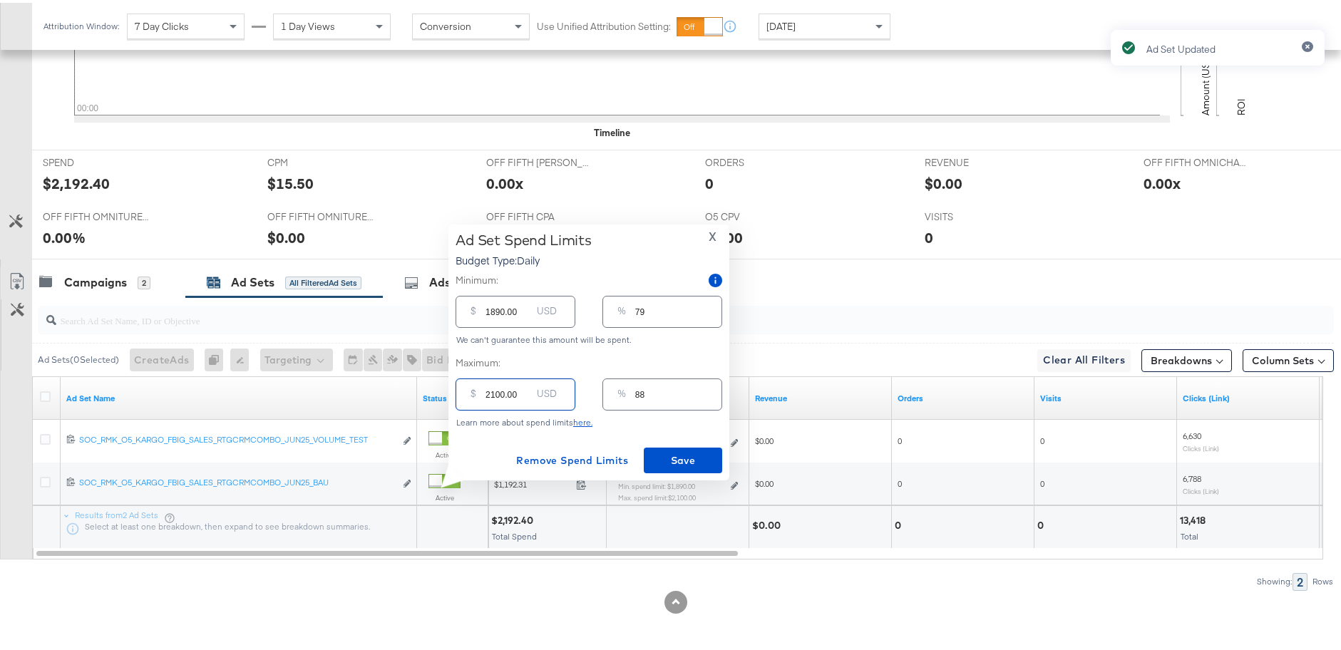
click at [495, 390] on input "2100.00" at bounding box center [508, 386] width 46 height 31
type input "200.00"
type input "8"
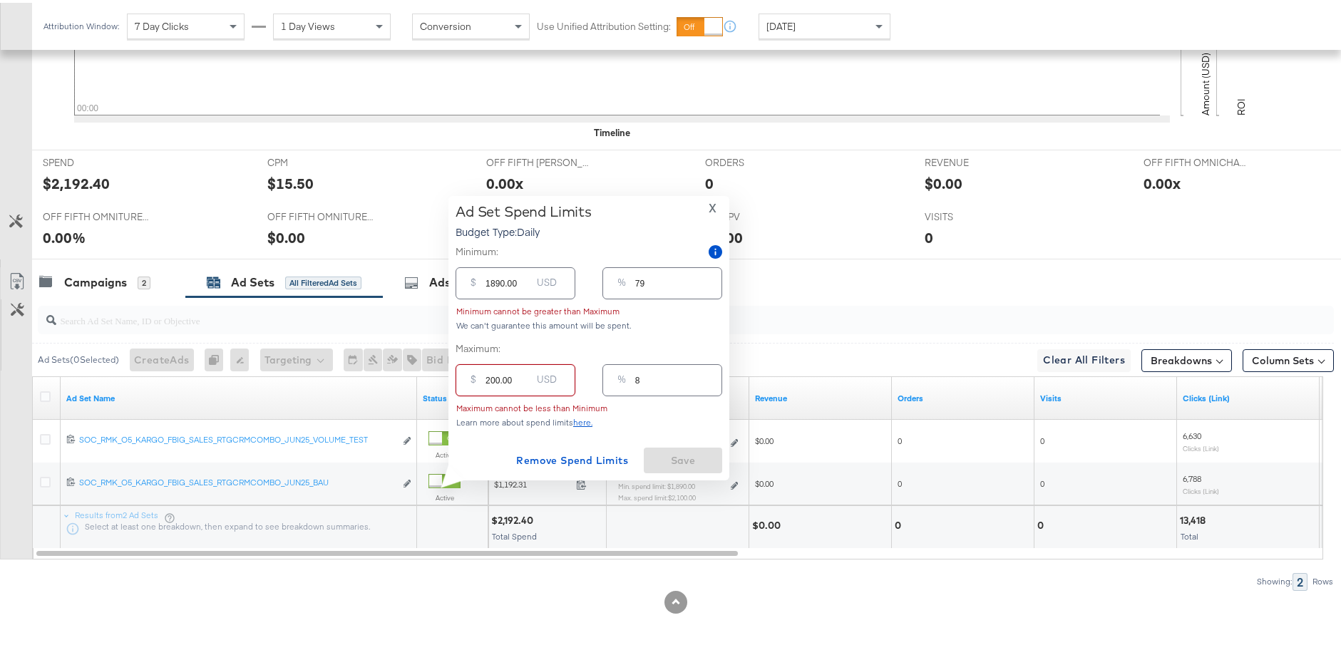
type input "2400.00"
type input "100"
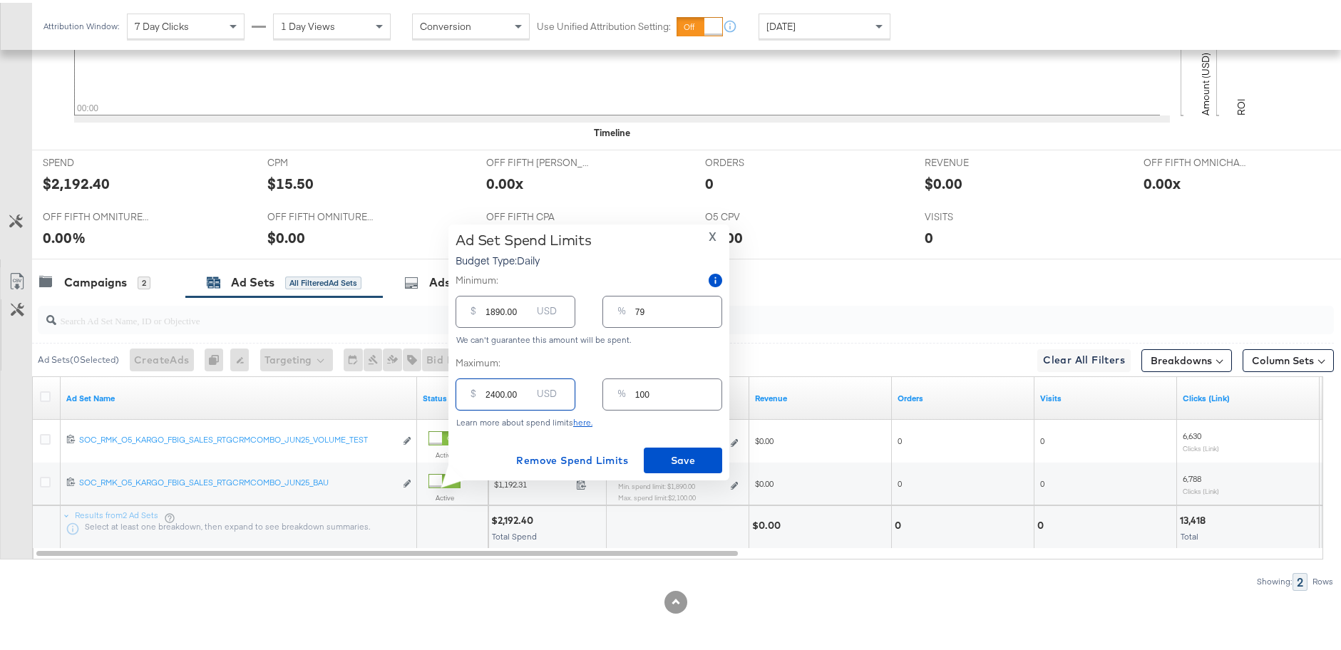
type input "2400.00"
click at [499, 309] on input "1890.00" at bounding box center [508, 303] width 46 height 31
type input "180.00"
type input "8"
type input "10.00"
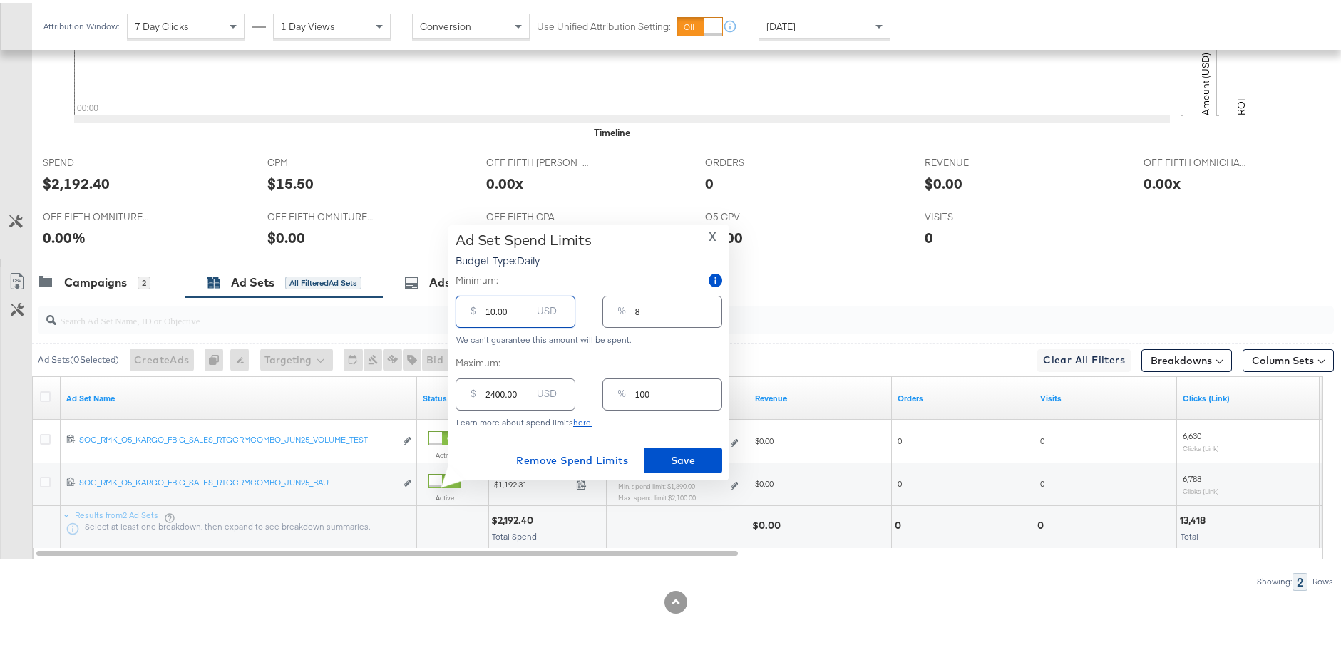
type input "0"
type input "160.00"
type input "7"
type input "2160.00"
type input "90"
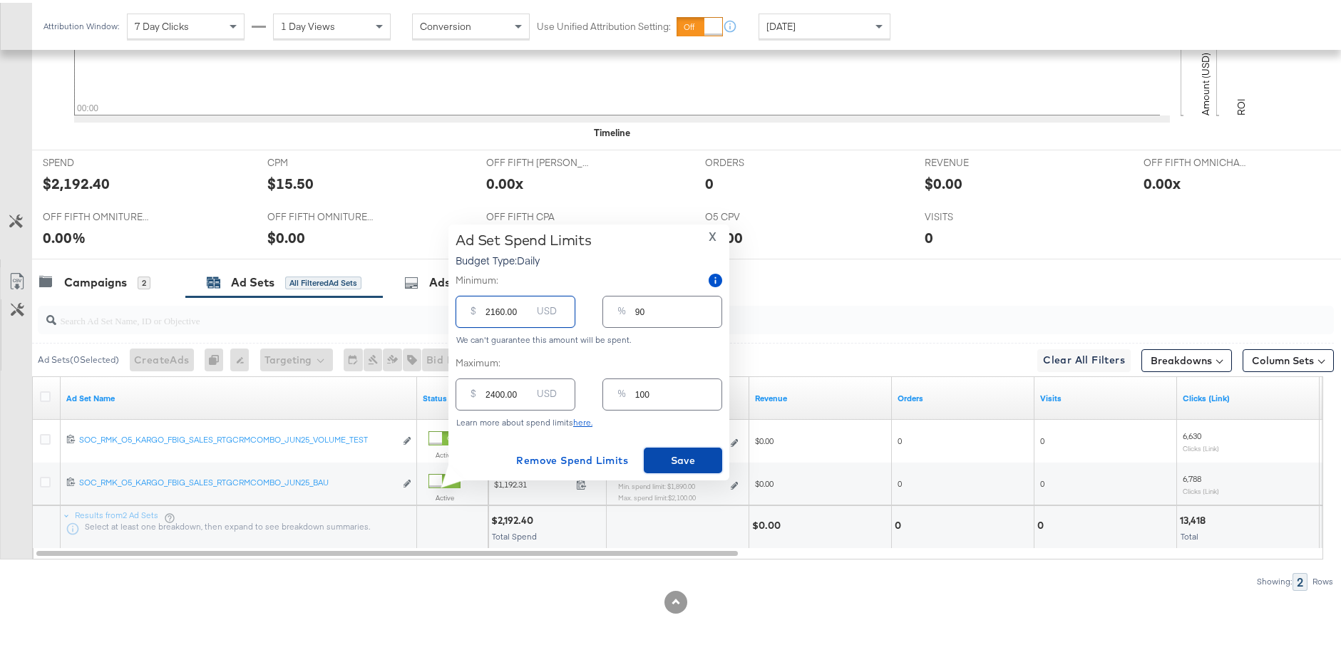
click at [679, 460] on span "Save" at bounding box center [682, 458] width 67 height 18
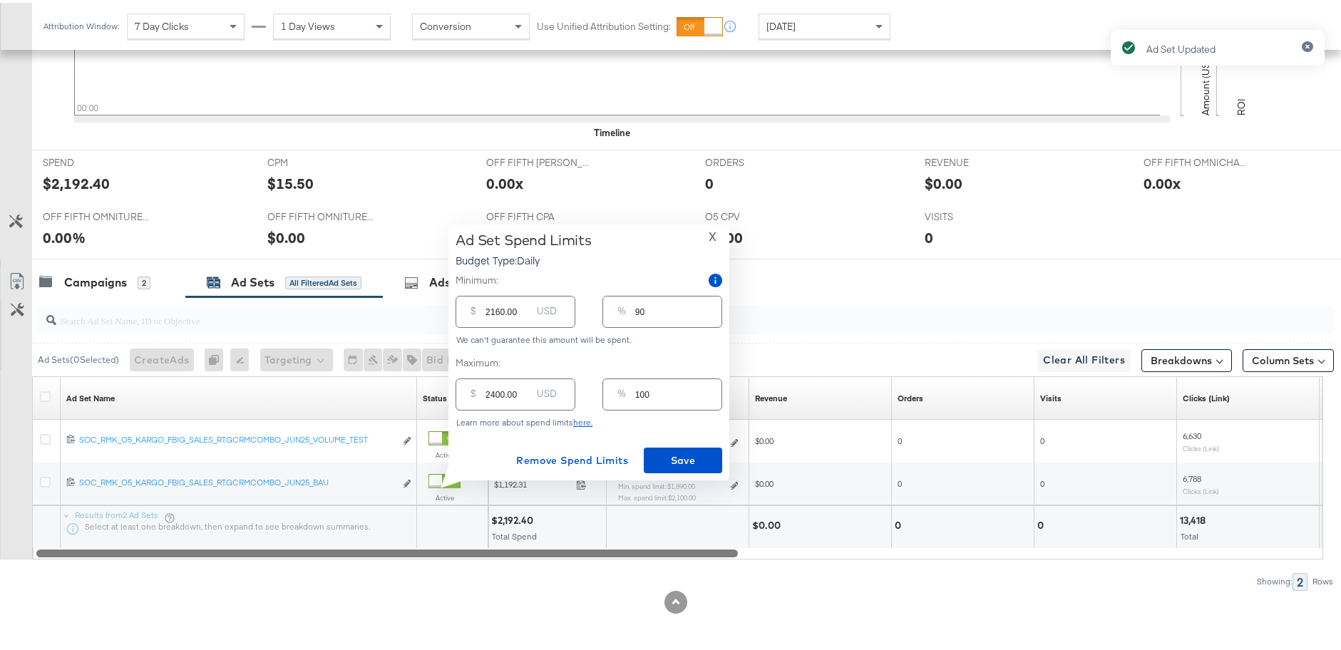
type input "1890.00"
type input "79"
type input "2100.00"
type input "88"
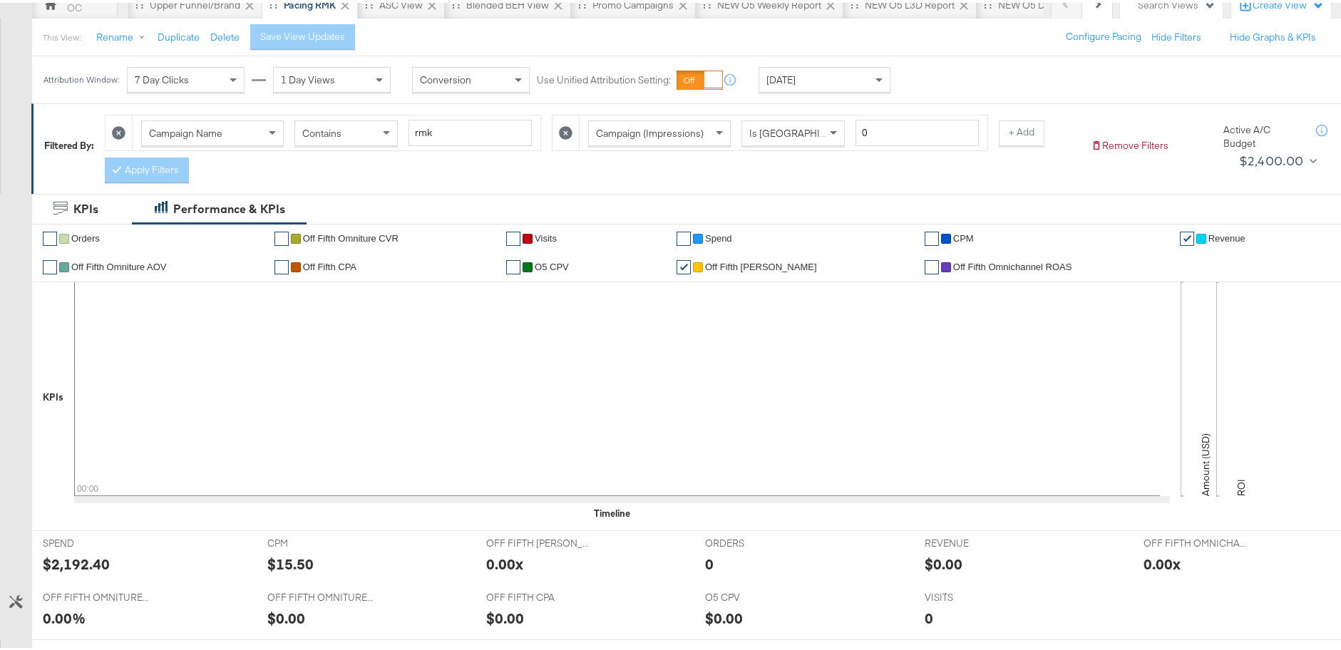
scroll to position [73, 0]
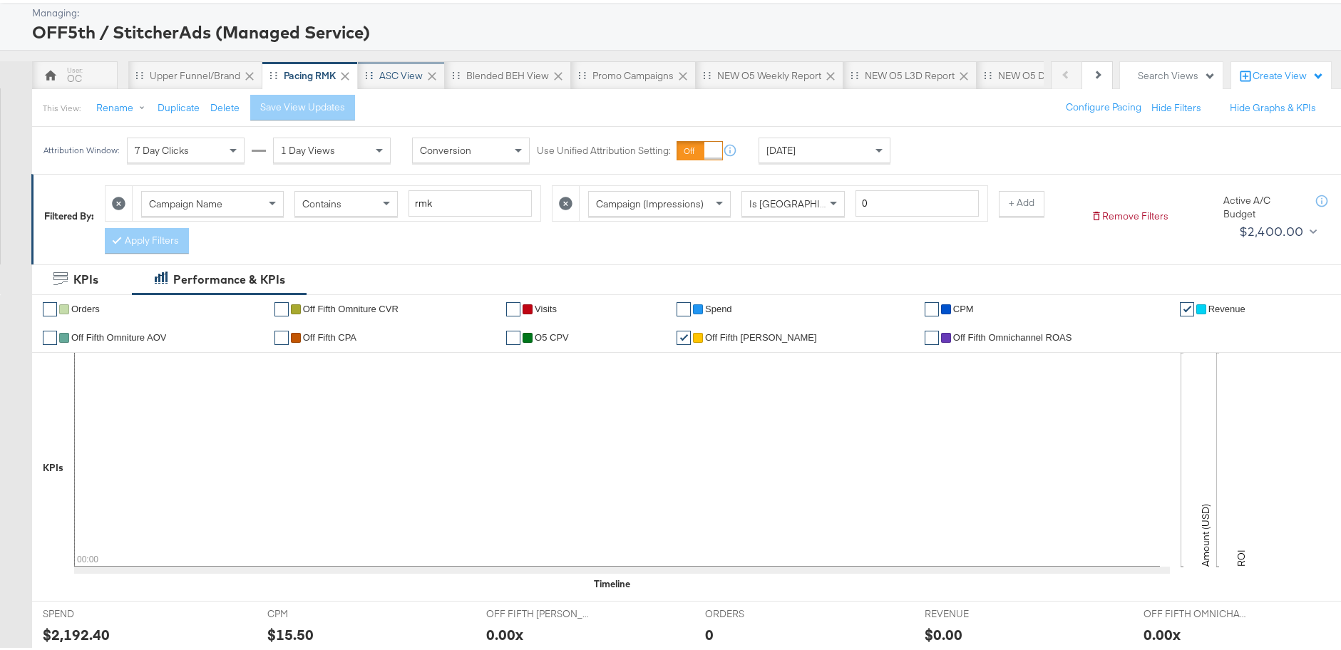
click at [406, 73] on div "ASC View" at bounding box center [400, 73] width 43 height 14
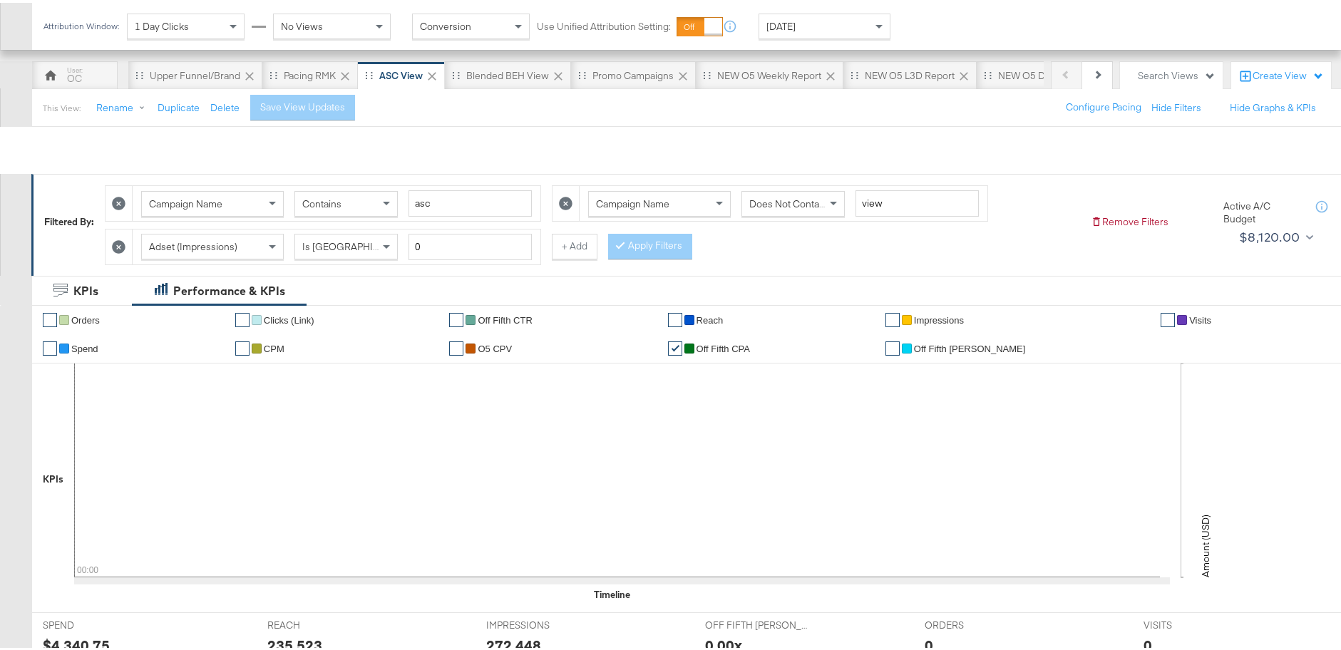
scroll to position [536, 0]
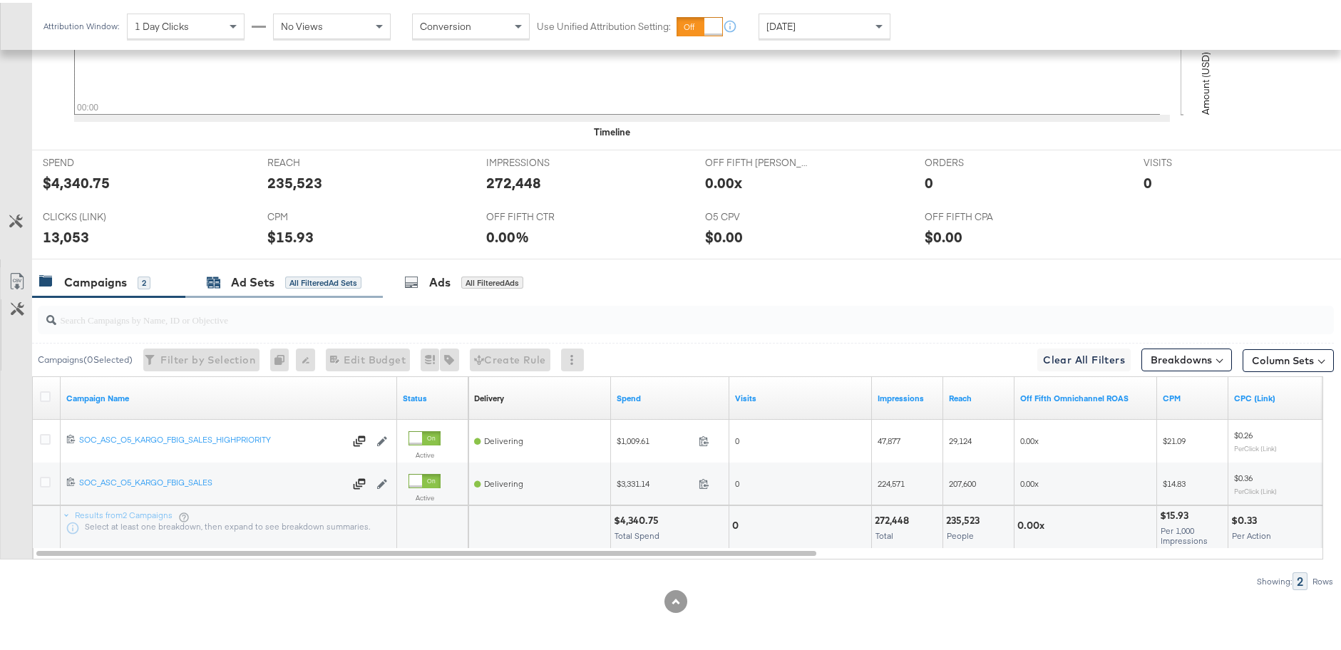
click at [303, 272] on div "Ad Sets All Filtered Ad Sets" at bounding box center [284, 280] width 155 height 16
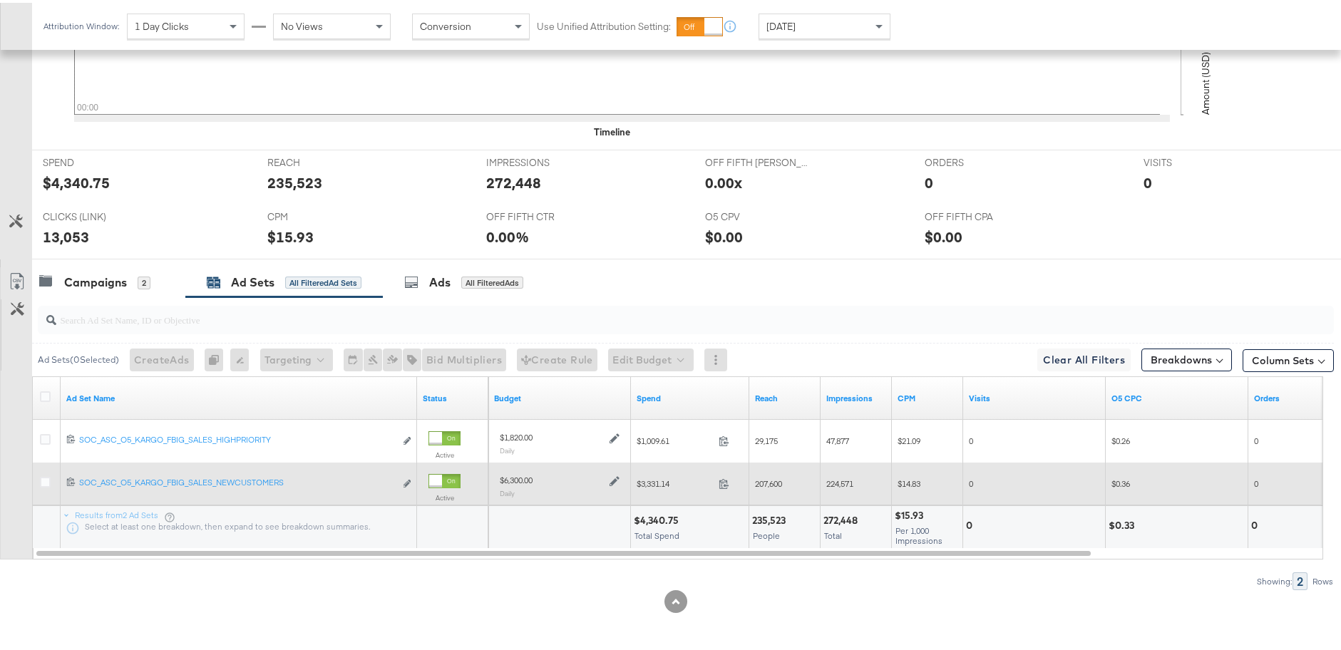
click at [618, 477] on icon at bounding box center [614, 478] width 10 height 10
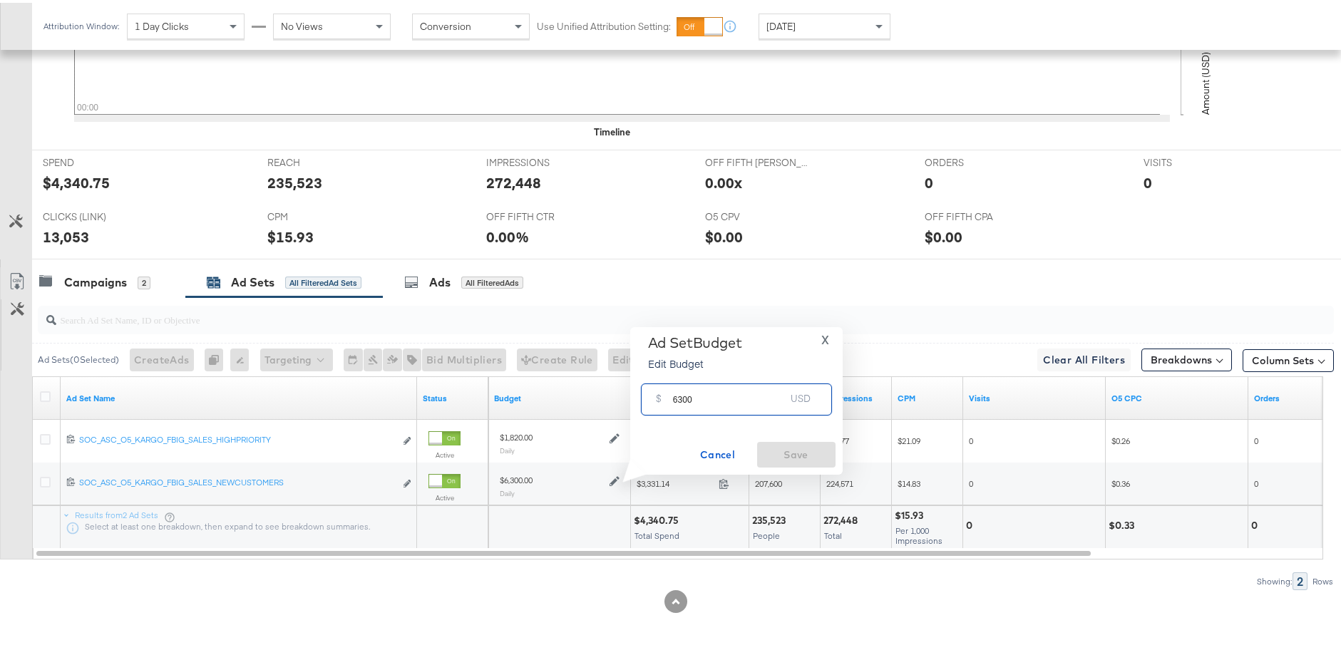
drag, startPoint x: 682, startPoint y: 395, endPoint x: 656, endPoint y: 395, distance: 25.7
click at [656, 395] on div "$ 6300 USD" at bounding box center [736, 397] width 191 height 32
type input "7200"
click at [806, 445] on span "Save" at bounding box center [796, 452] width 67 height 18
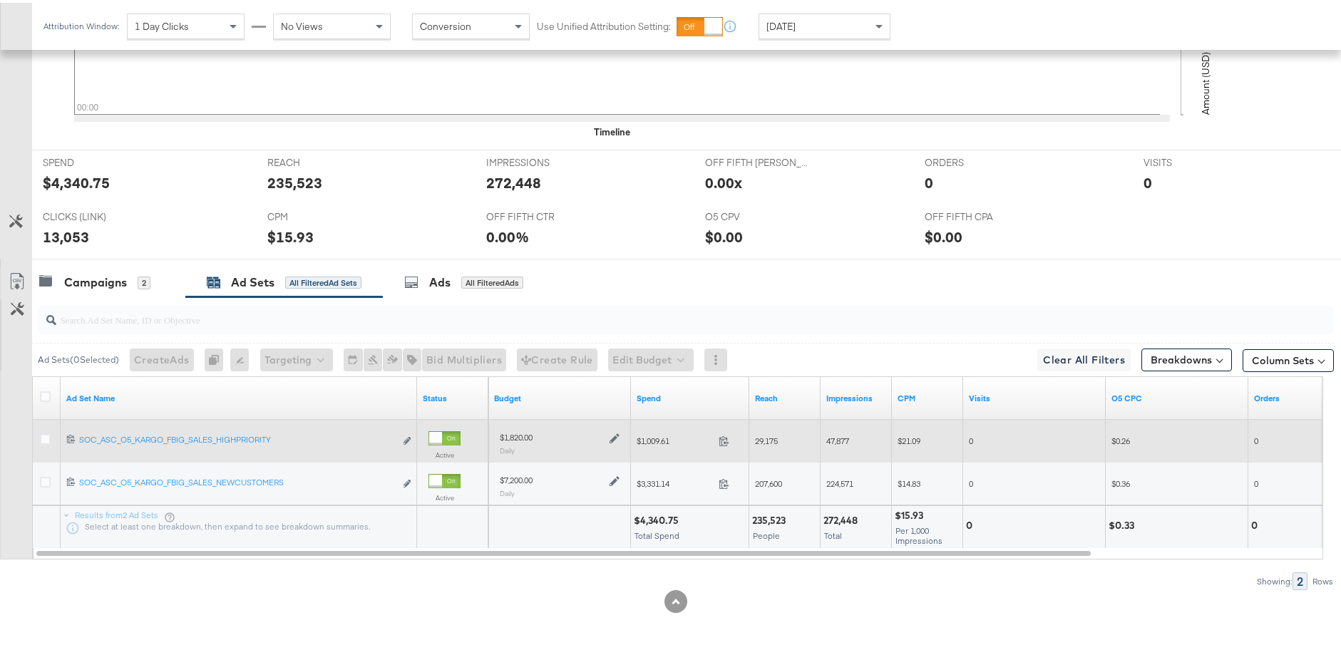
click at [617, 435] on icon at bounding box center [614, 435] width 10 height 10
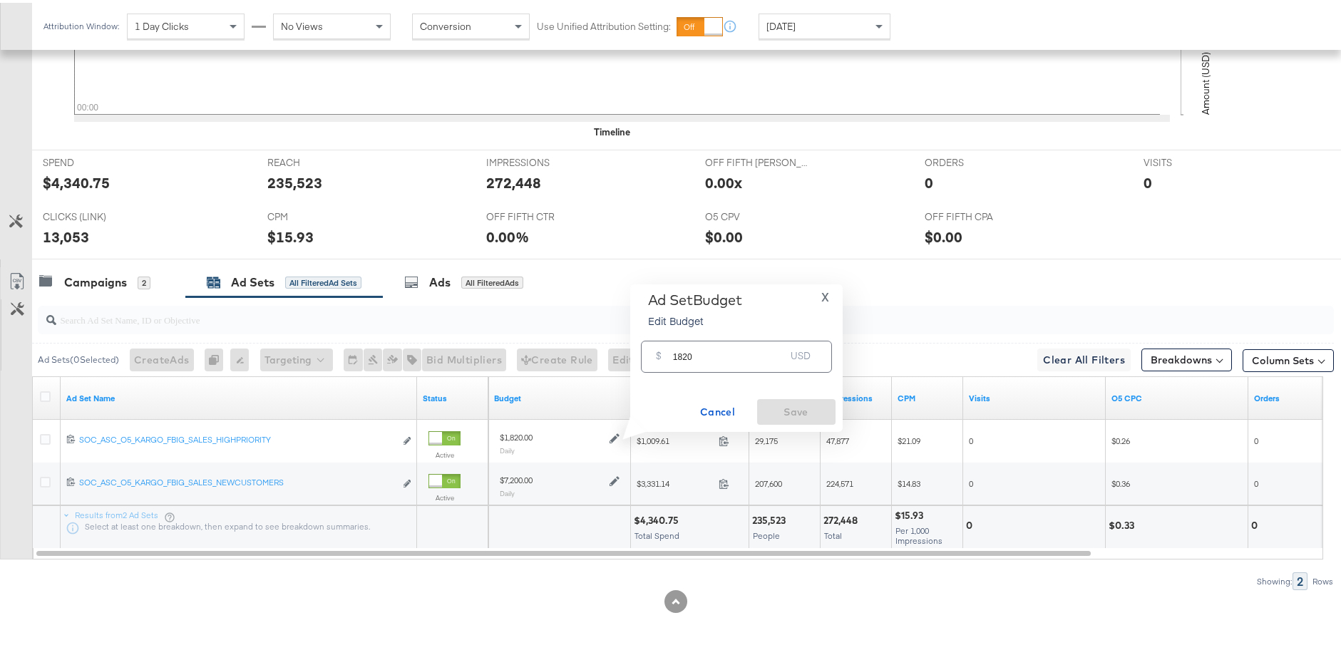
click at [686, 353] on input "1820" at bounding box center [729, 348] width 113 height 31
type input "2080"
click at [782, 405] on span "Save" at bounding box center [796, 410] width 67 height 18
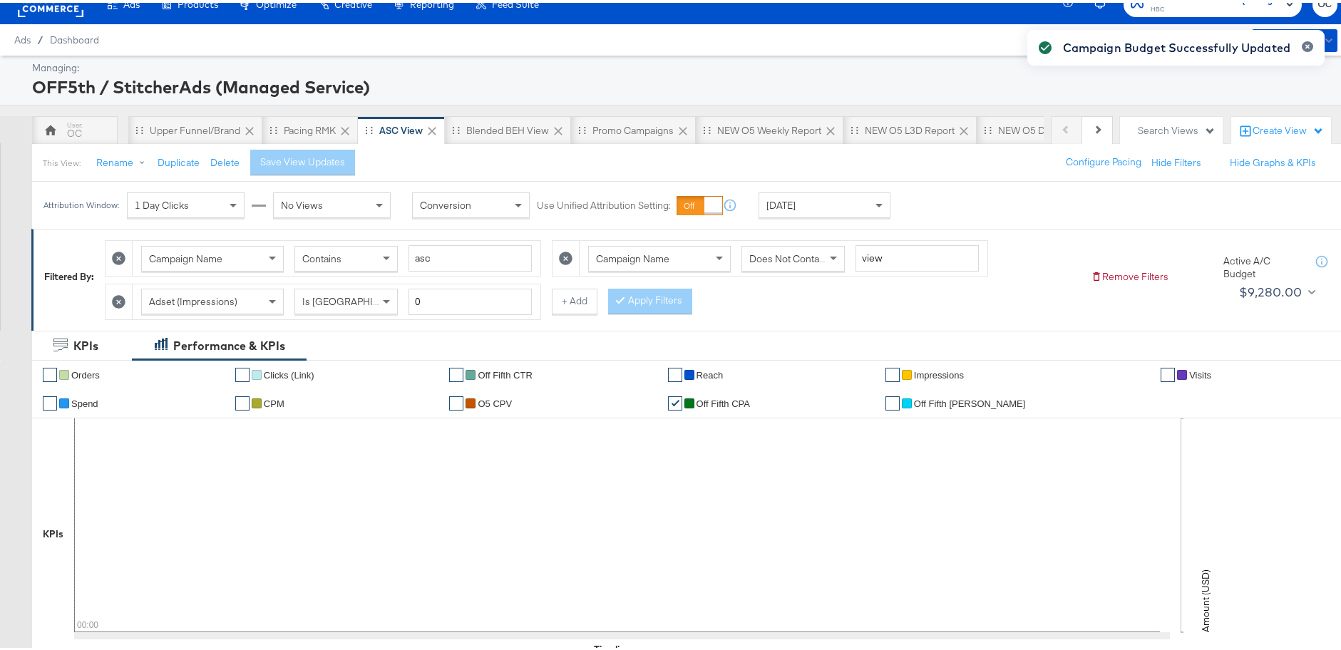
scroll to position [0, 0]
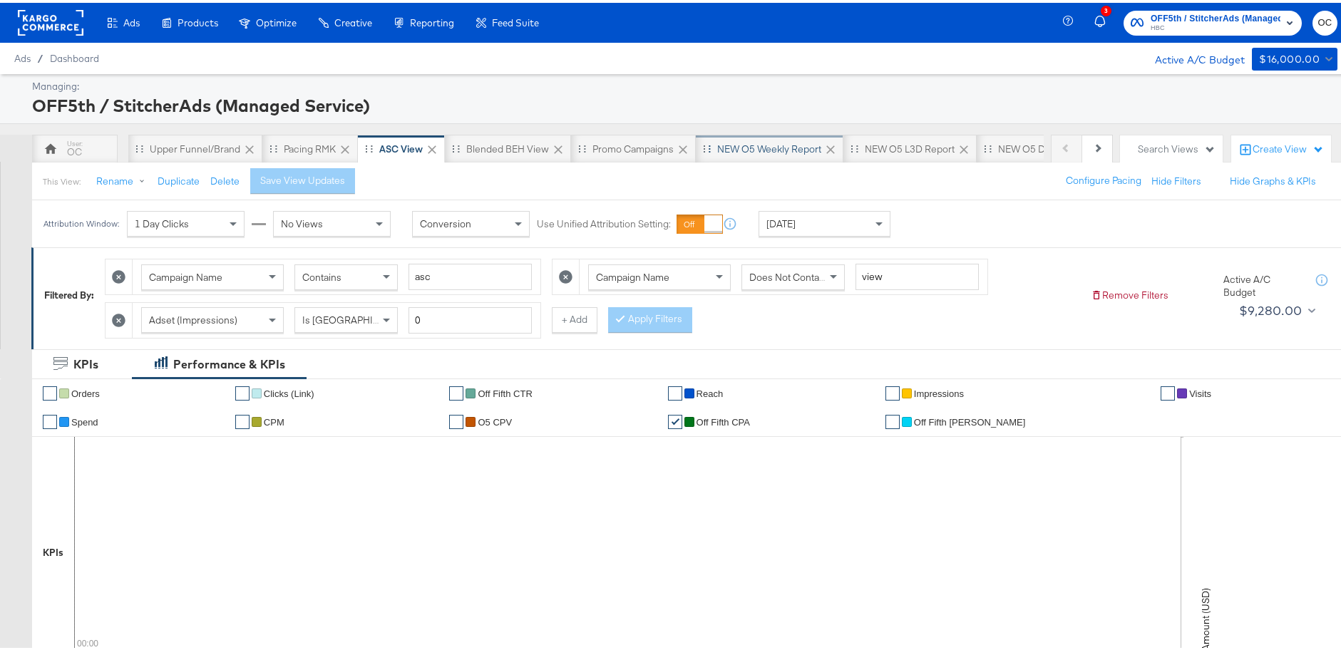
click at [772, 148] on div "NEW O5 Weekly Report" at bounding box center [769, 147] width 104 height 14
